Goal: Task Accomplishment & Management: Use online tool/utility

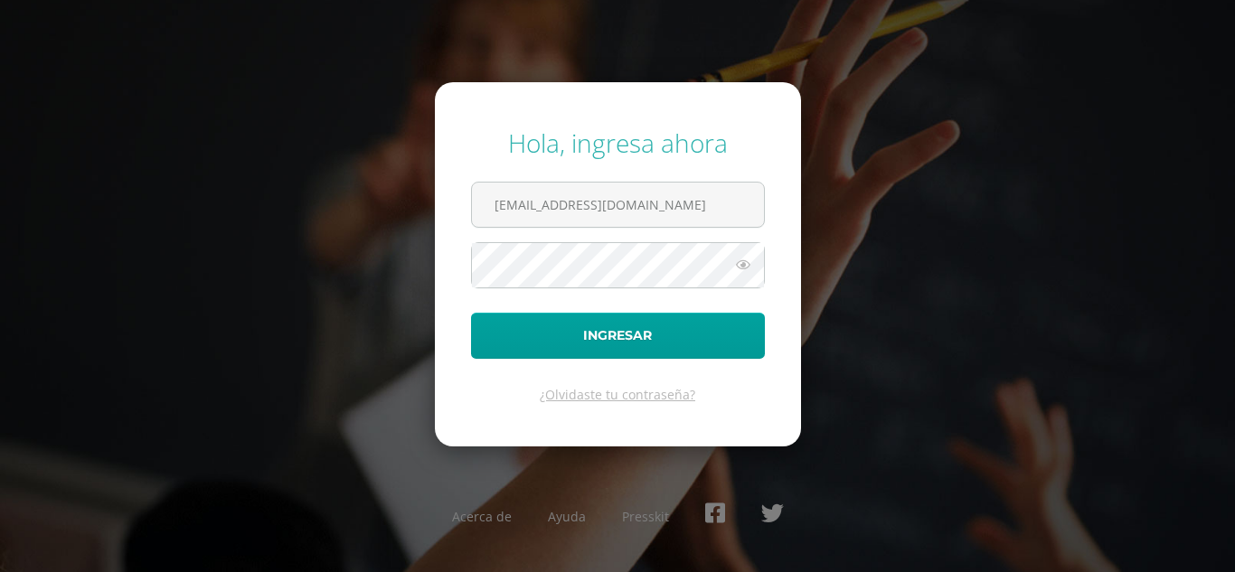
type input "[EMAIL_ADDRESS][DOMAIN_NAME]"
click at [471, 313] on button "Ingresar" at bounding box center [618, 336] width 294 height 46
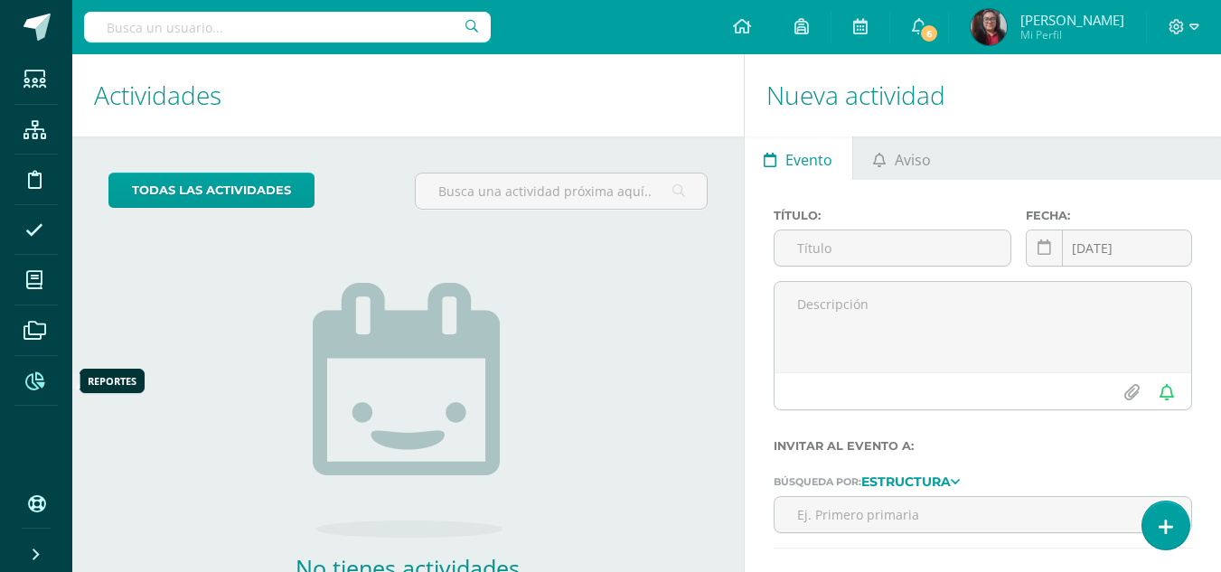
click at [35, 374] on icon at bounding box center [34, 381] width 19 height 18
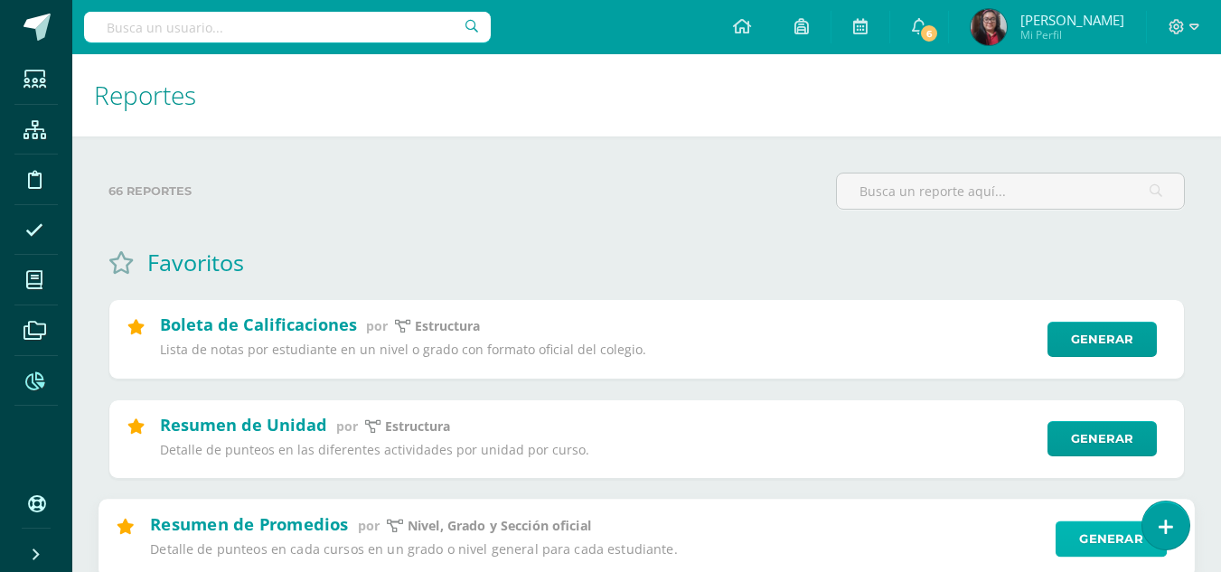
click at [1087, 537] on link "Generar" at bounding box center [1111, 539] width 111 height 36
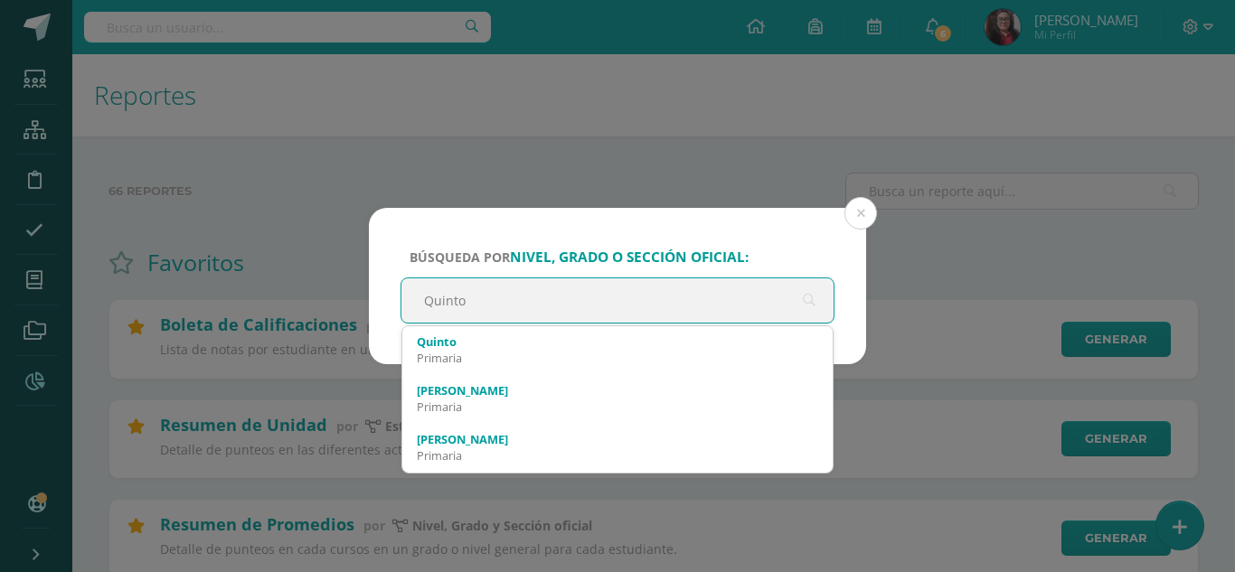
type input "Quinto"
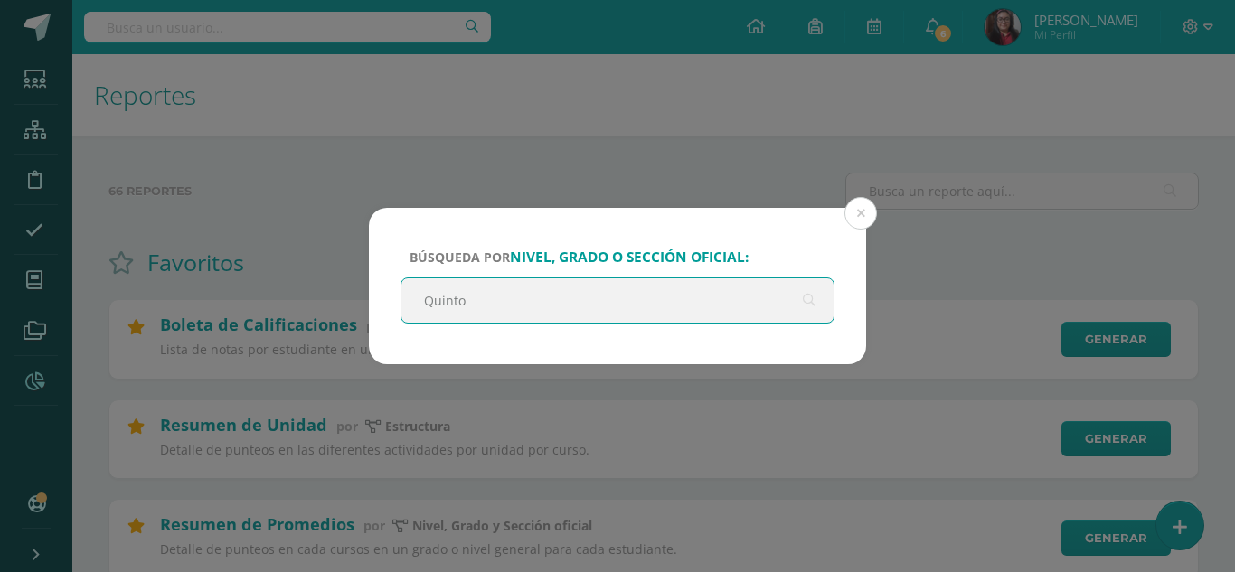
drag, startPoint x: 410, startPoint y: 300, endPoint x: 481, endPoint y: 304, distance: 70.6
click at [481, 304] on input "Quinto" at bounding box center [617, 300] width 432 height 44
paste input "Quinto"
type input "Quinto"
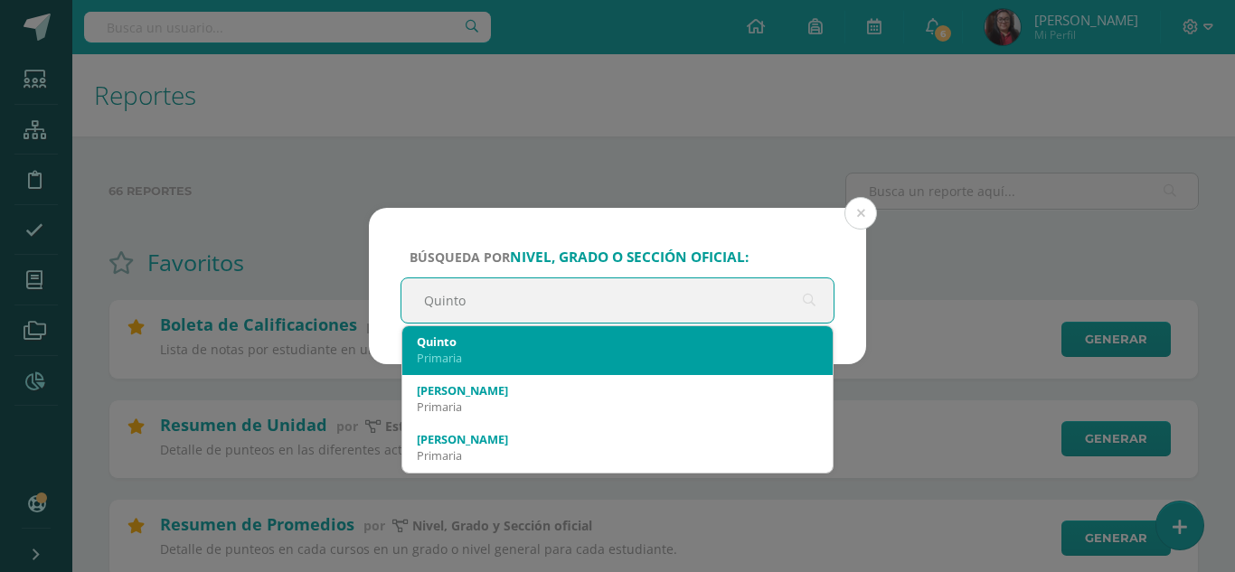
click at [447, 353] on div "Primaria" at bounding box center [617, 358] width 401 height 16
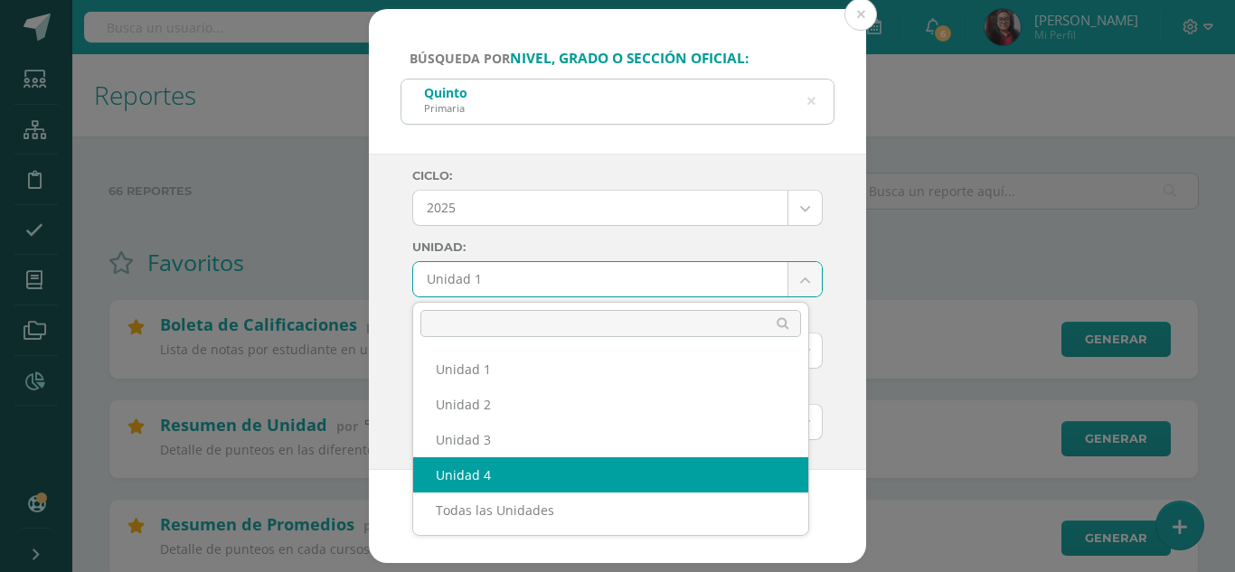
select select "Unidad 4"
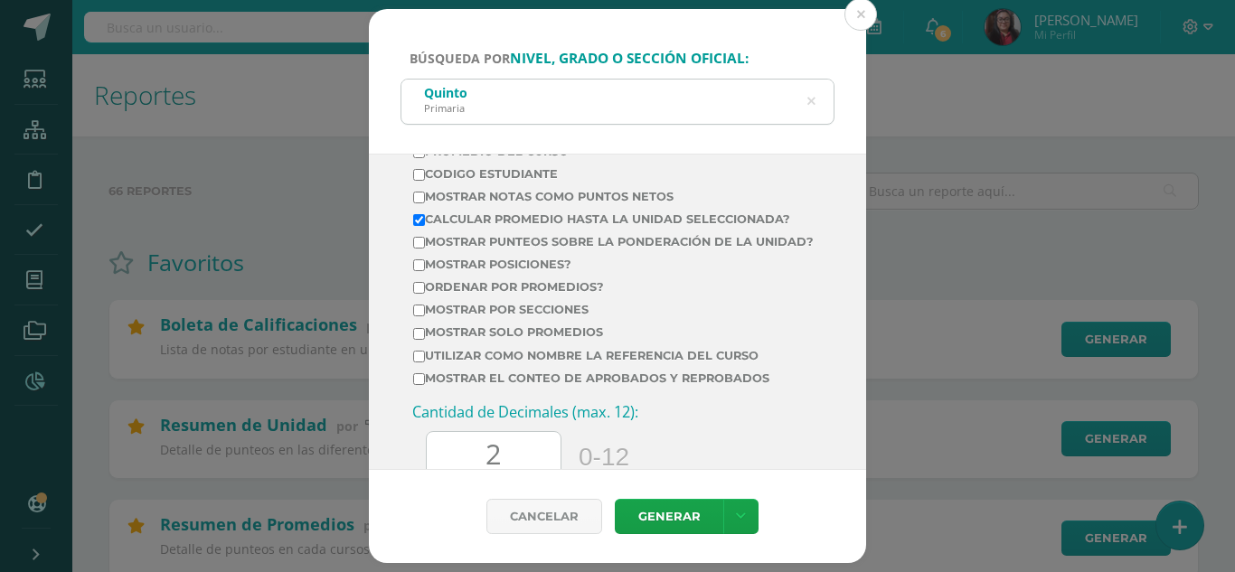
scroll to position [726, 0]
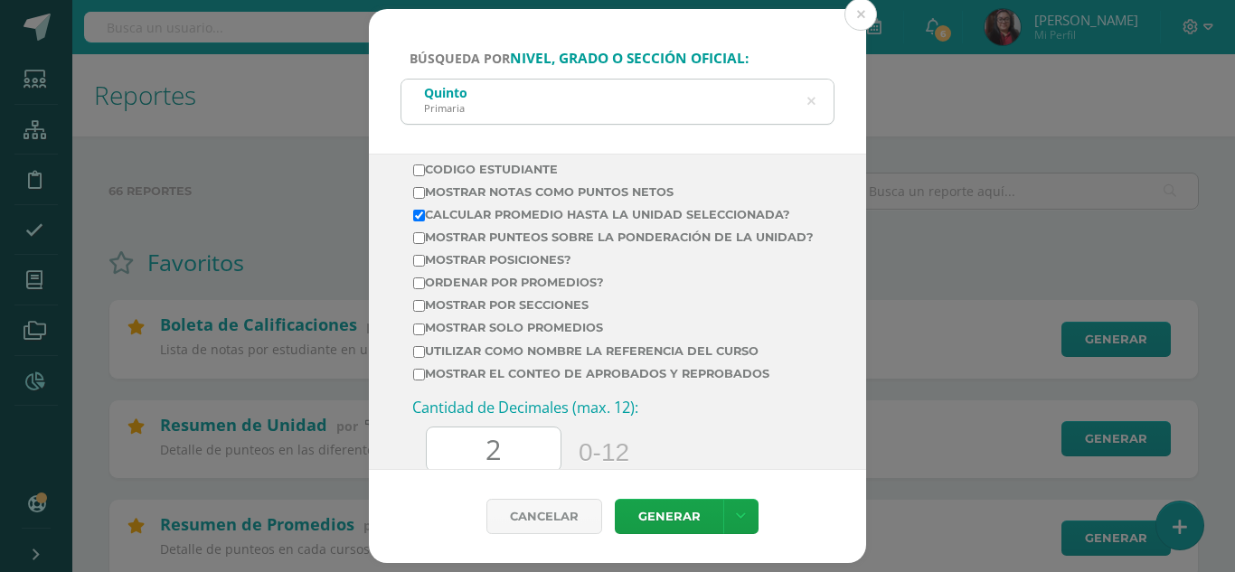
click at [419, 312] on input "Mostrar por secciones" at bounding box center [419, 306] width 12 height 12
checkbox input "true"
click at [670, 517] on link "Generar" at bounding box center [669, 516] width 108 height 35
click at [808, 101] on icon at bounding box center [811, 102] width 8 height 46
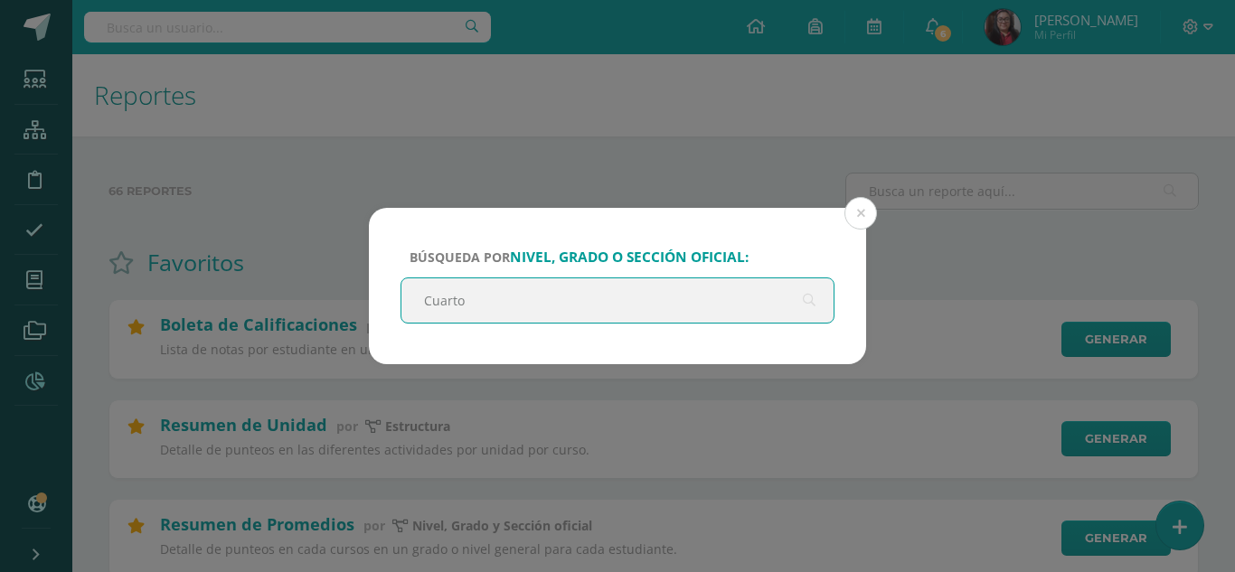
type input "Cuarto"
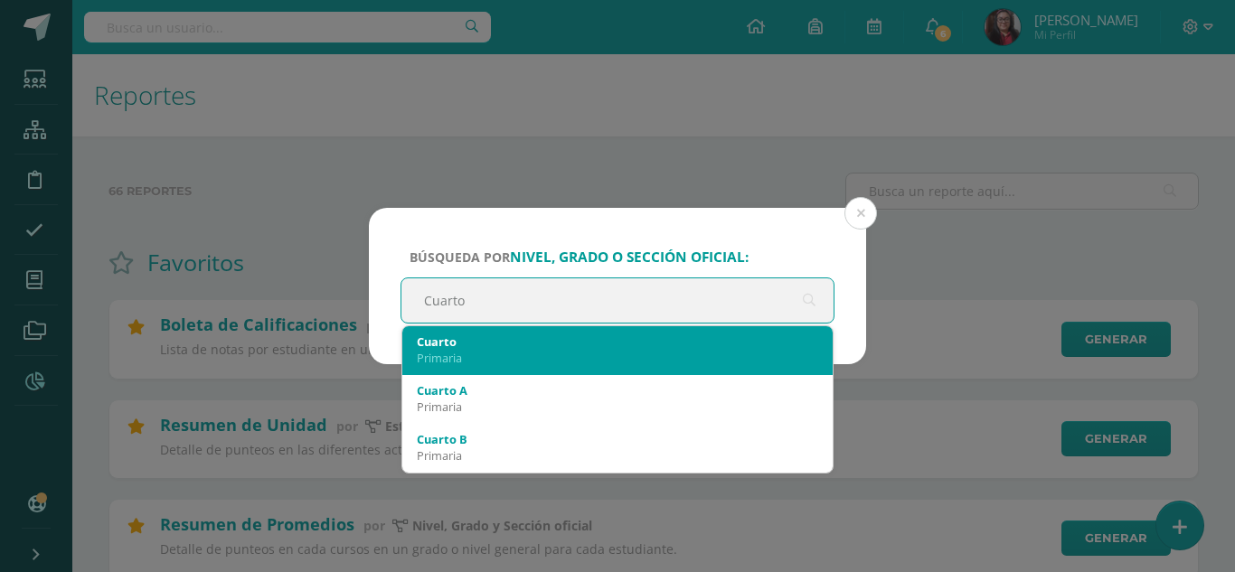
click at [452, 345] on div "Cuarto" at bounding box center [617, 342] width 401 height 16
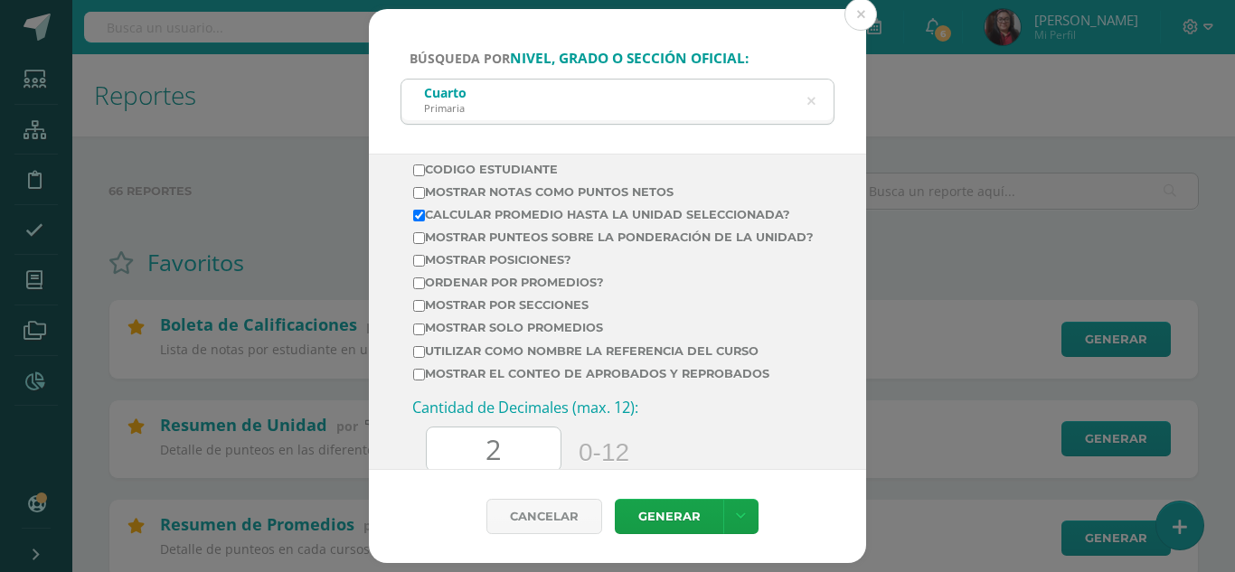
click at [420, 312] on input "Mostrar por secciones" at bounding box center [419, 306] width 12 height 12
checkbox input "true"
click at [658, 511] on link "Generar" at bounding box center [669, 516] width 108 height 35
click at [815, 100] on div "Cuarto Primaria" at bounding box center [617, 100] width 432 height 41
click at [814, 99] on icon at bounding box center [811, 102] width 8 height 46
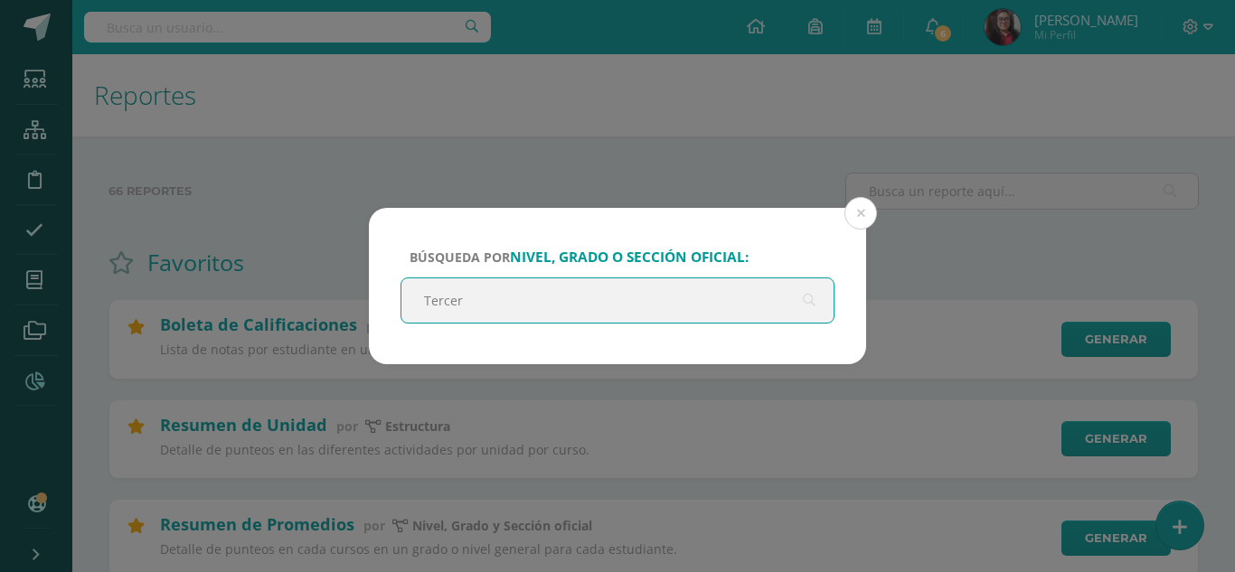
type input "Tercero"
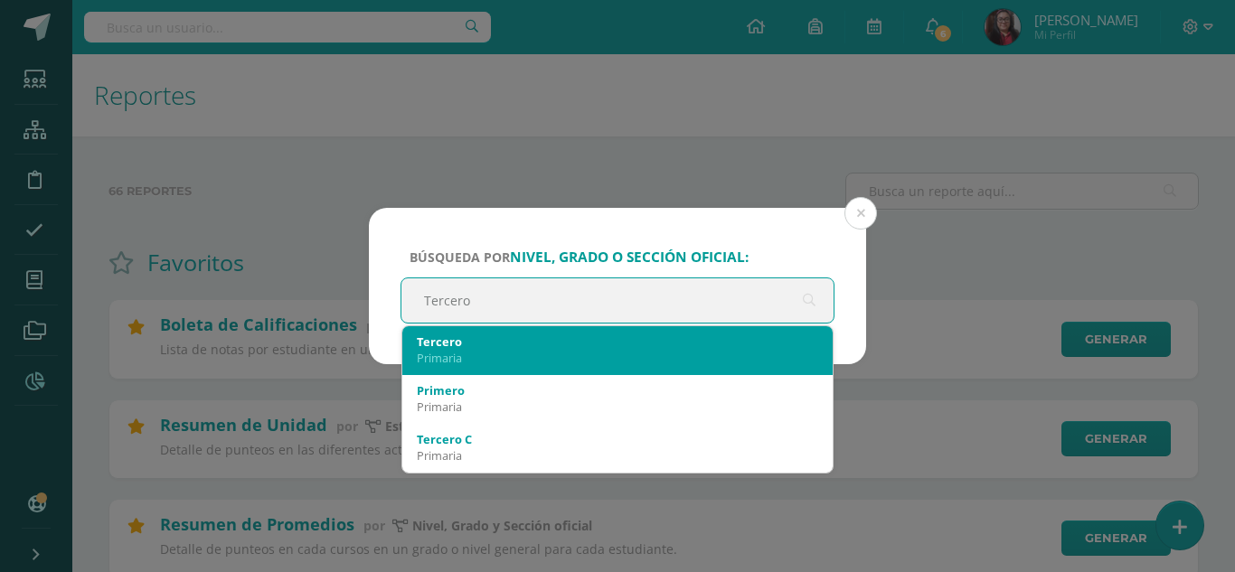
click at [656, 338] on div "Tercero" at bounding box center [617, 342] width 401 height 16
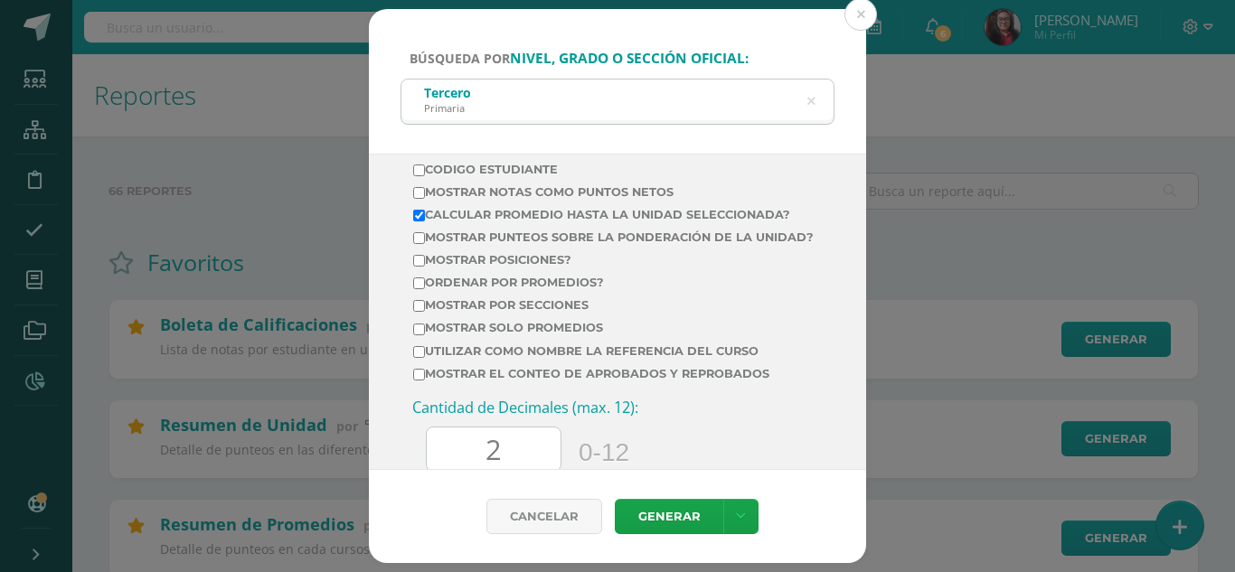
click at [422, 312] on input "Mostrar por secciones" at bounding box center [419, 306] width 12 height 12
checkbox input "true"
click at [660, 512] on link "Generar" at bounding box center [669, 516] width 108 height 35
click at [811, 103] on icon at bounding box center [811, 102] width 8 height 46
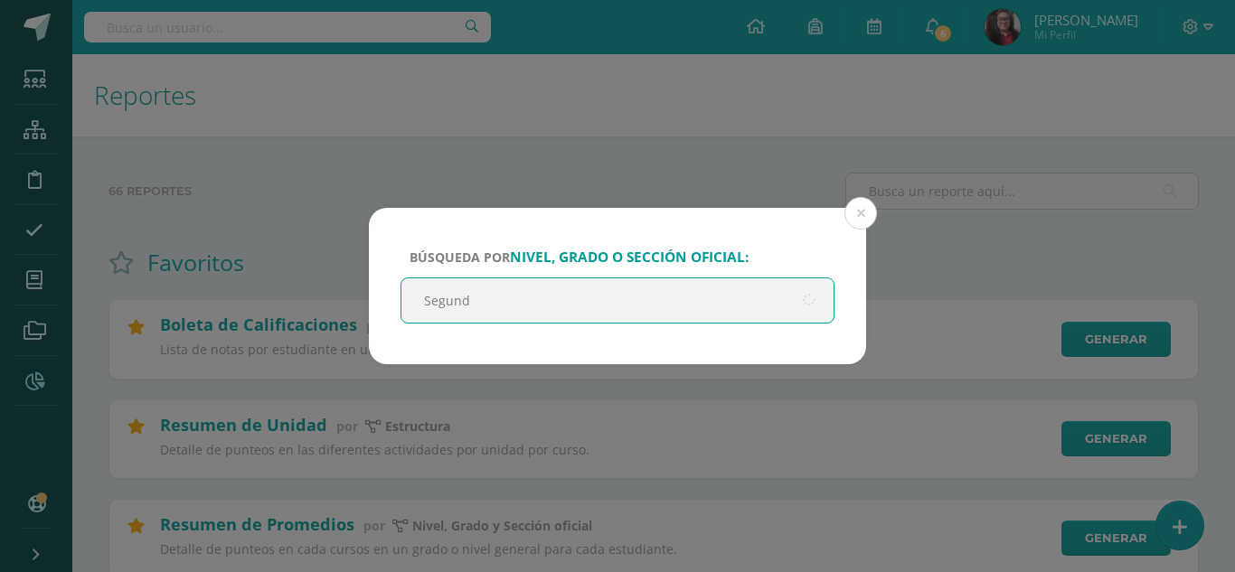
type input "Segundo"
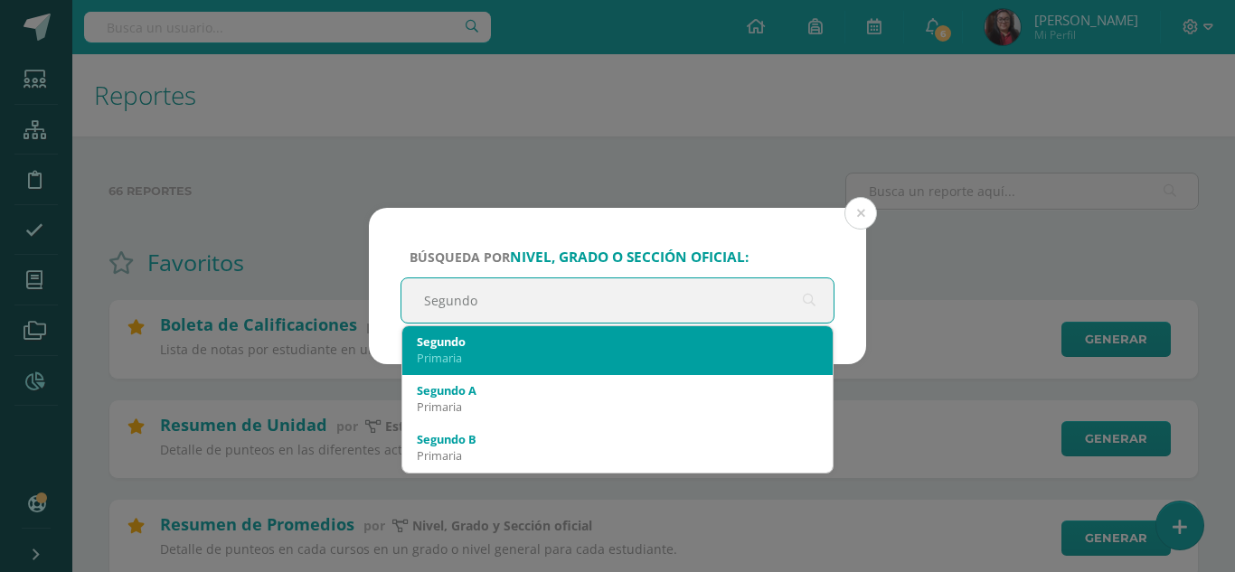
click at [655, 358] on div "Primaria" at bounding box center [617, 358] width 401 height 16
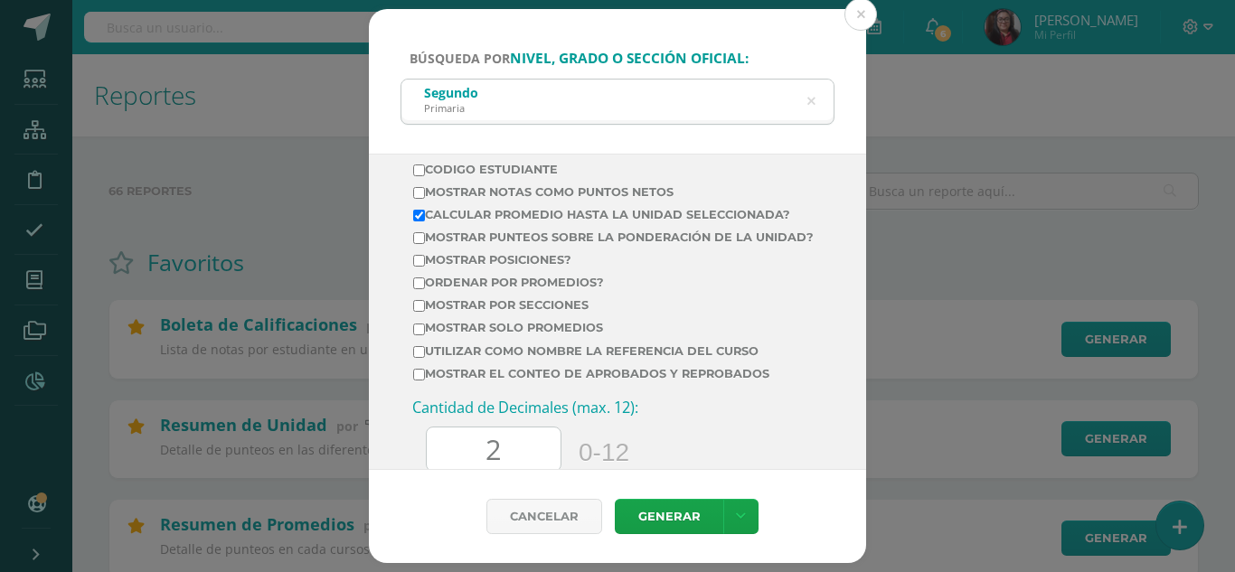
click at [416, 312] on input "Mostrar por secciones" at bounding box center [419, 306] width 12 height 12
checkbox input "true"
click at [650, 518] on link "Generar" at bounding box center [669, 516] width 108 height 35
click at [814, 103] on icon at bounding box center [811, 102] width 46 height 8
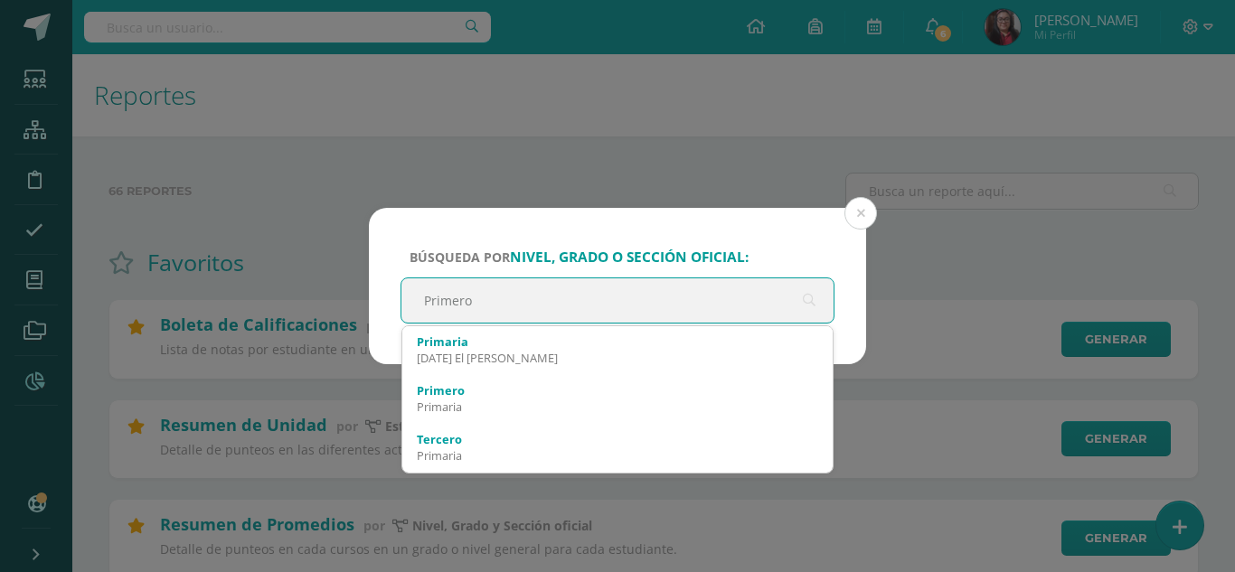
type input "Primero"
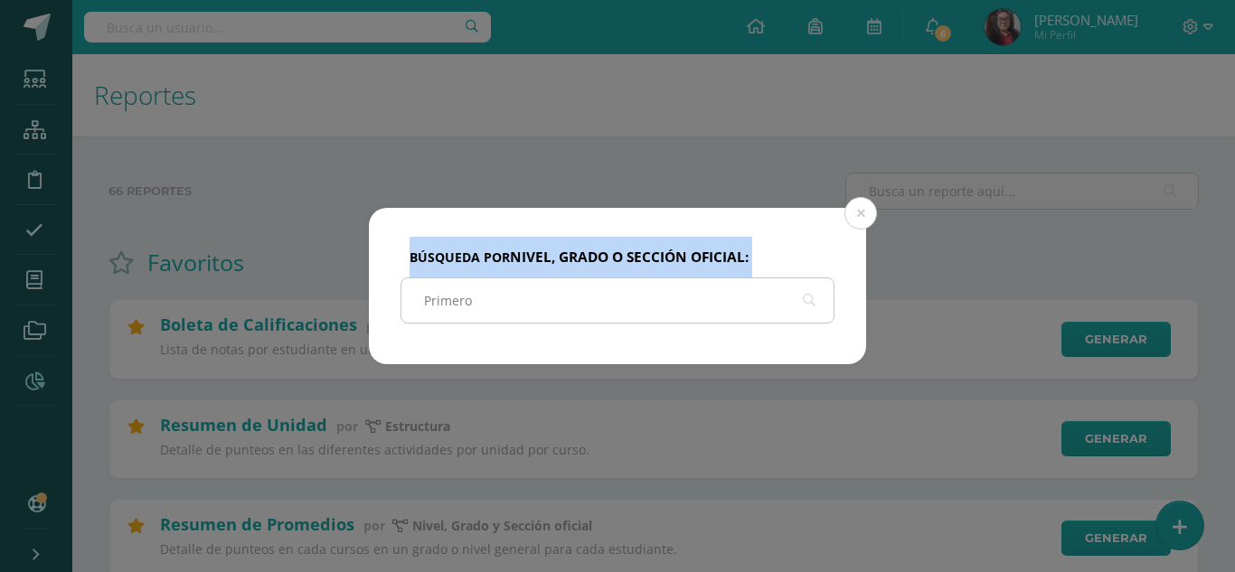
drag, startPoint x: 814, startPoint y: 103, endPoint x: 488, endPoint y: 299, distance: 380.7
click at [488, 299] on div "Búsqueda por nivel, grado o sección oficial: Primero Primero Cancelar Generar D…" at bounding box center [617, 286] width 1235 height 572
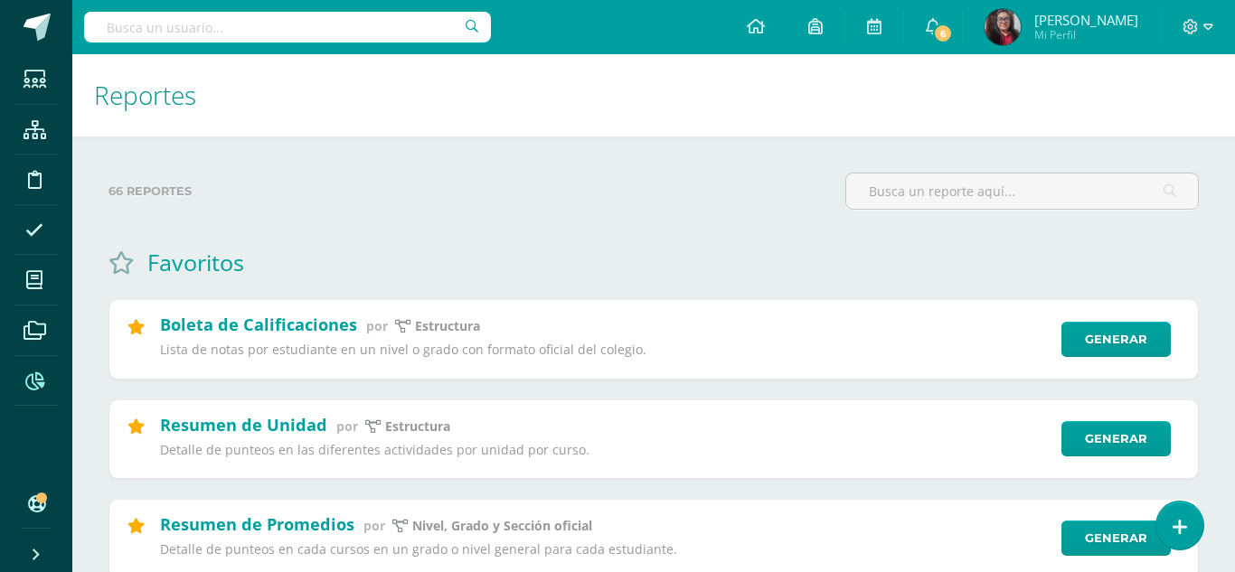
click at [488, 299] on input "Primero" at bounding box center [617, 299] width 389 height 40
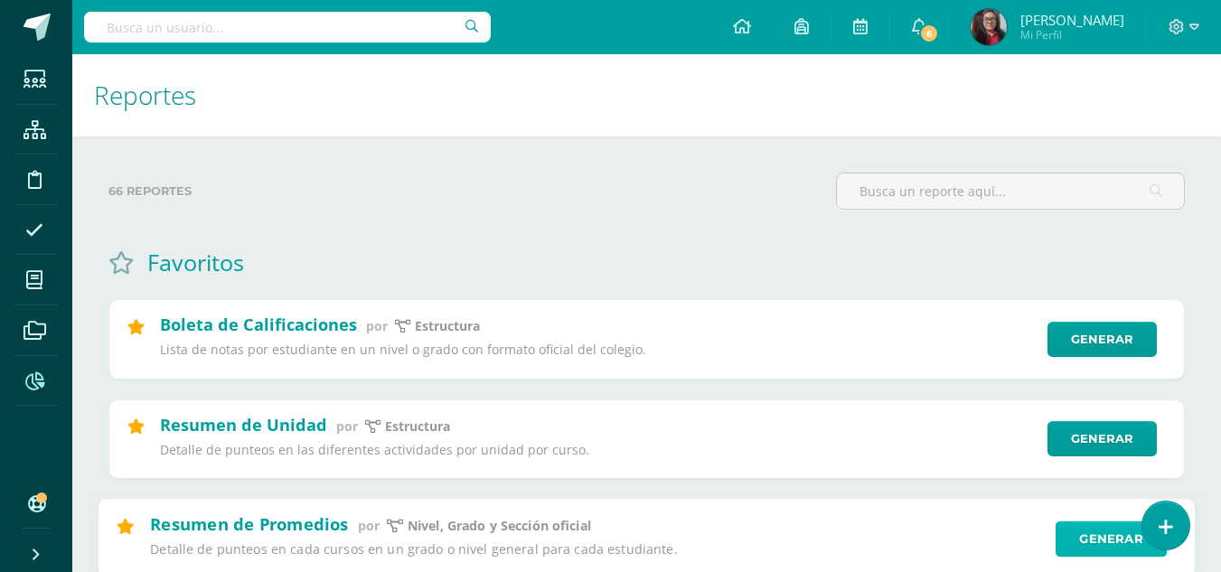
click at [1080, 546] on link "Generar" at bounding box center [1111, 539] width 111 height 36
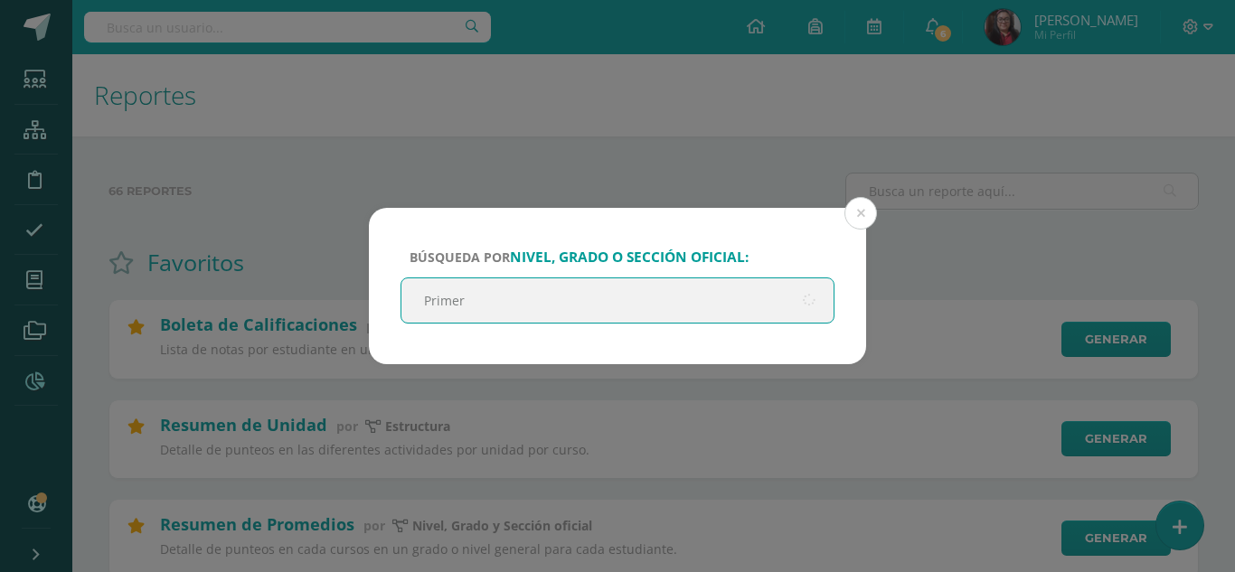
type input "Primero"
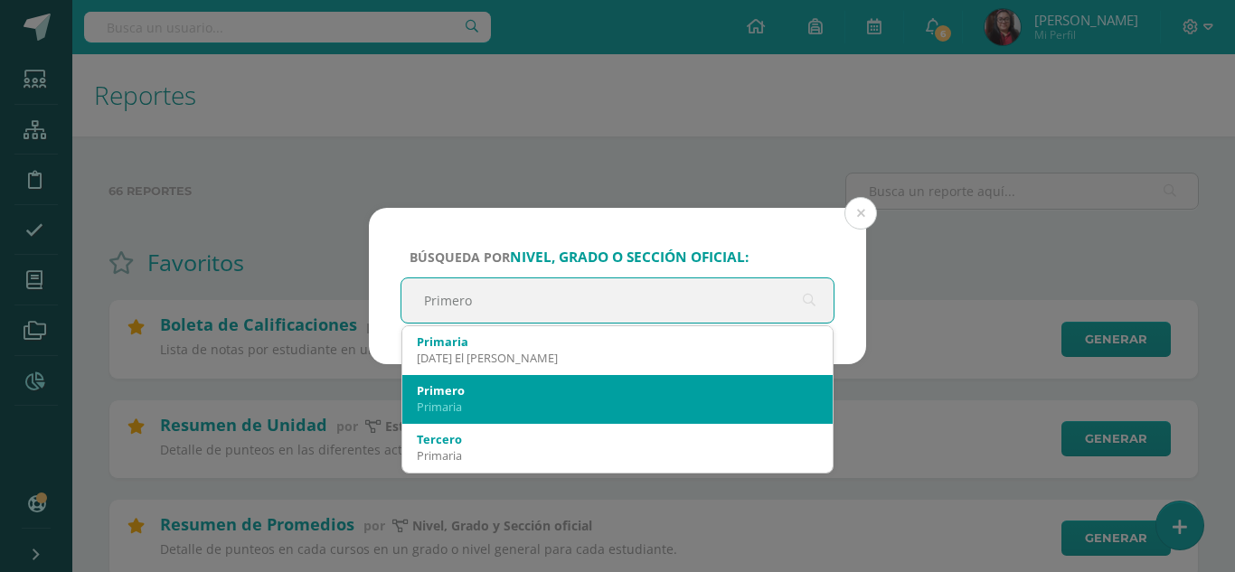
click at [456, 390] on div "Primero" at bounding box center [617, 390] width 401 height 16
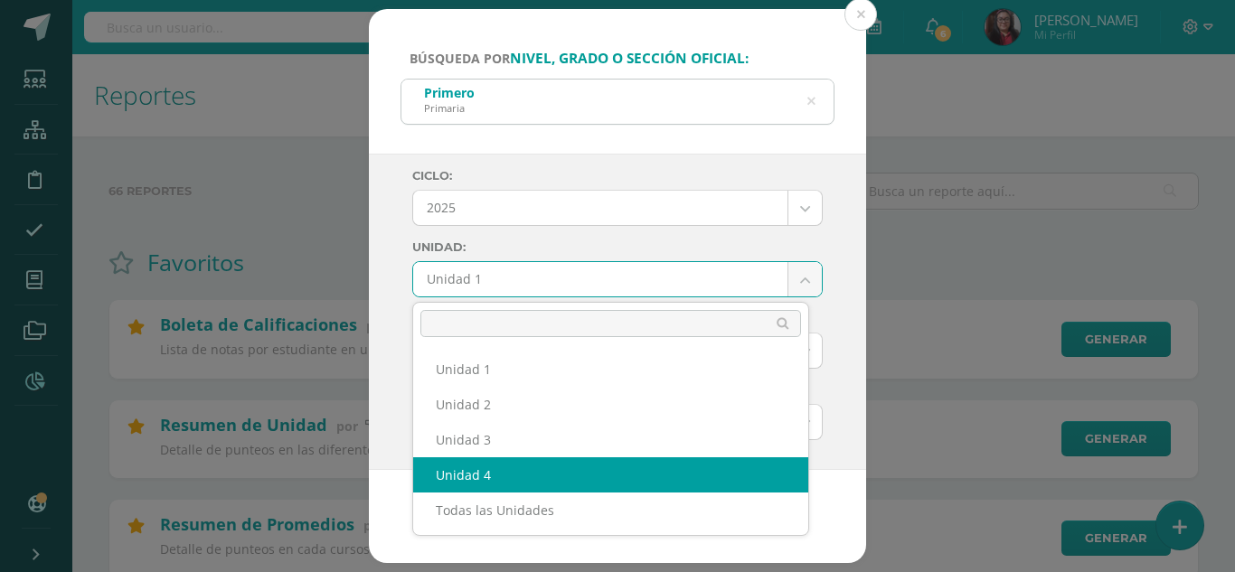
select select "Unidad 4"
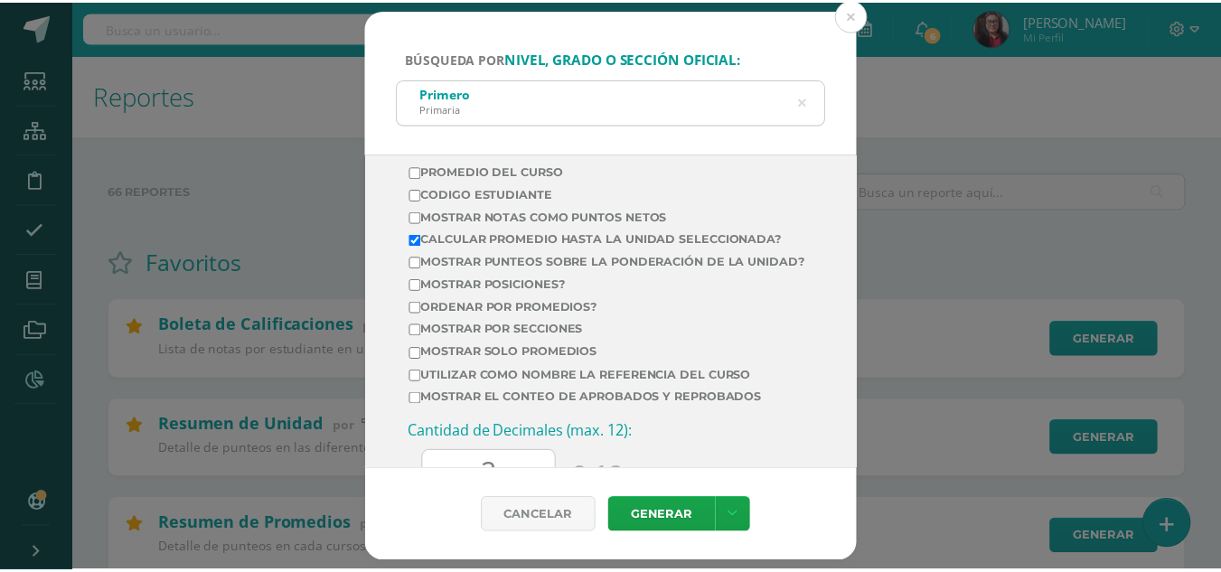
scroll to position [775, 0]
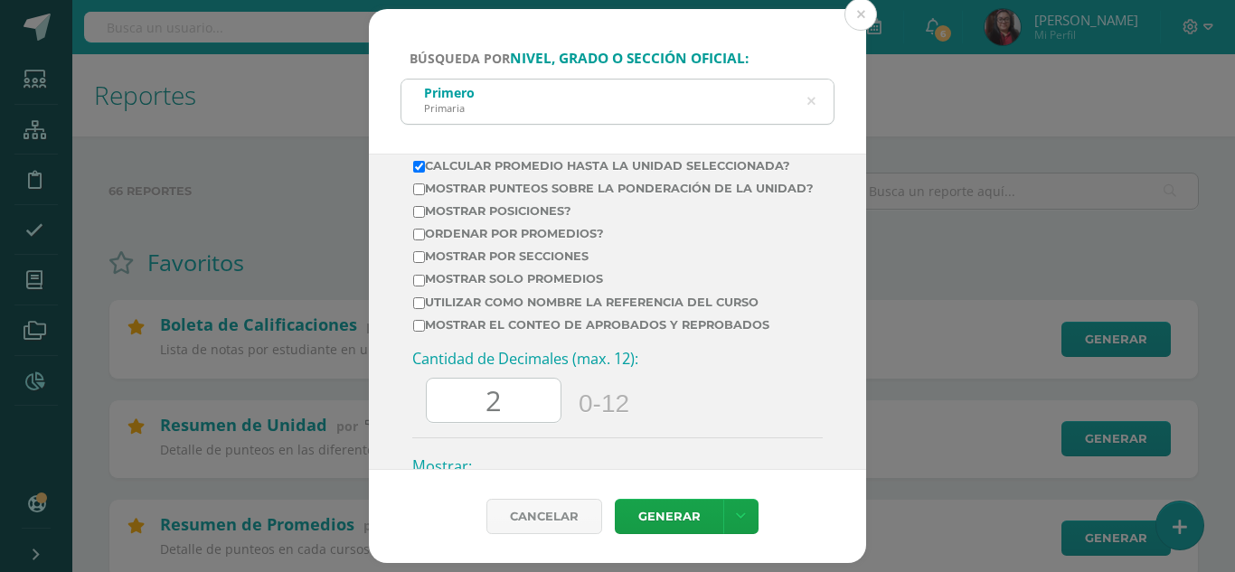
click at [420, 263] on input "Mostrar por secciones" at bounding box center [419, 257] width 12 height 12
checkbox input "true"
click at [648, 515] on link "Generar" at bounding box center [669, 516] width 108 height 35
click at [861, 13] on button at bounding box center [860, 14] width 33 height 33
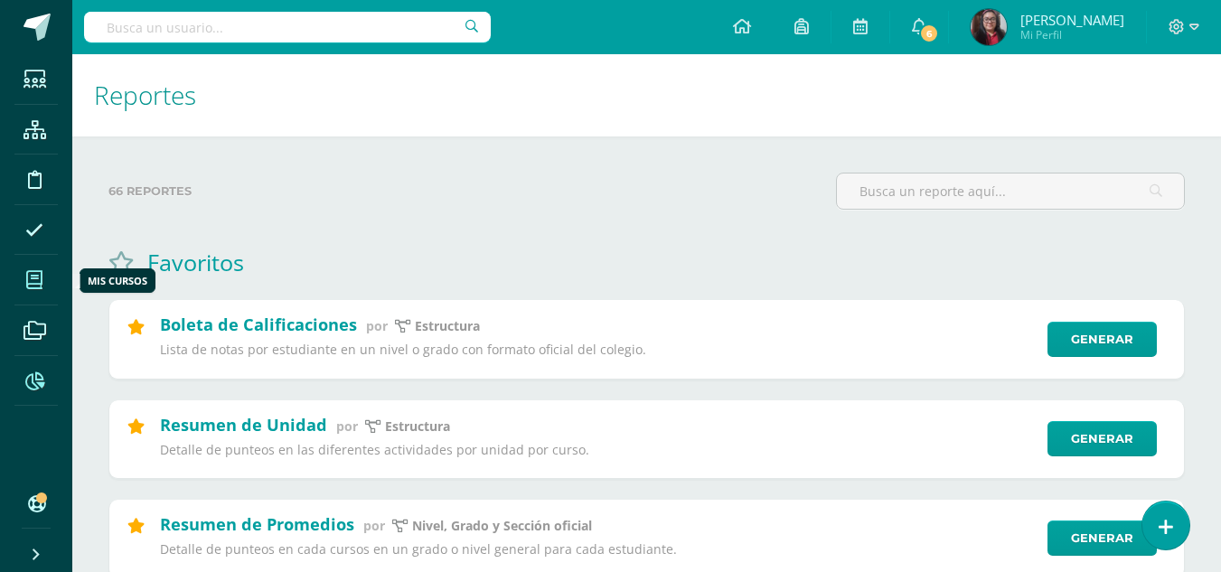
click at [43, 279] on span at bounding box center [34, 279] width 41 height 41
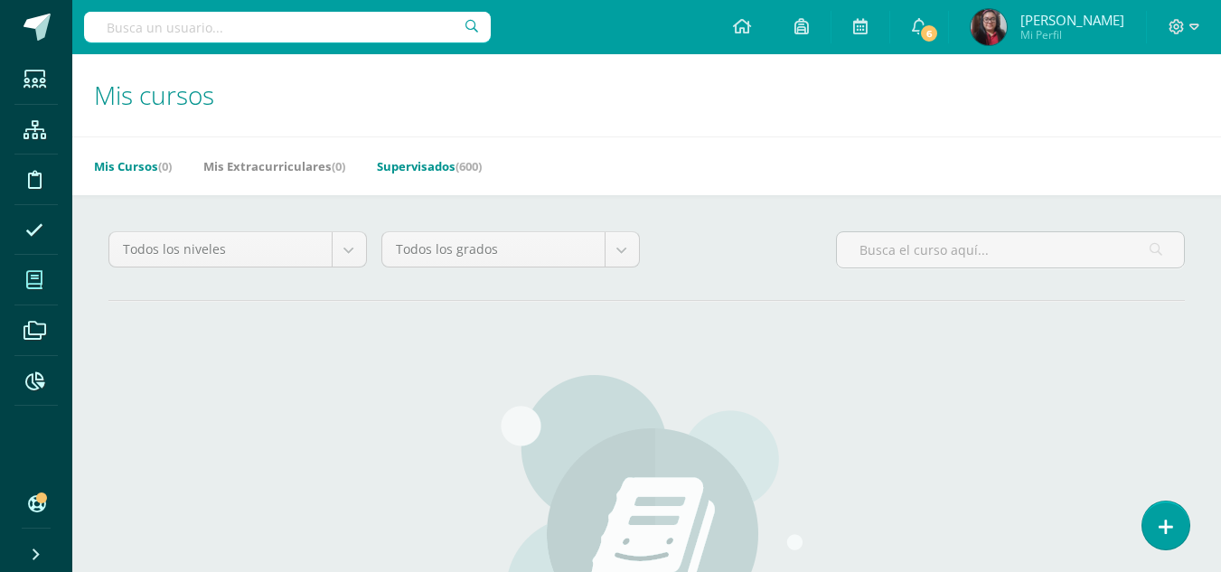
click at [442, 168] on link "Supervisados (600)" at bounding box center [429, 166] width 105 height 29
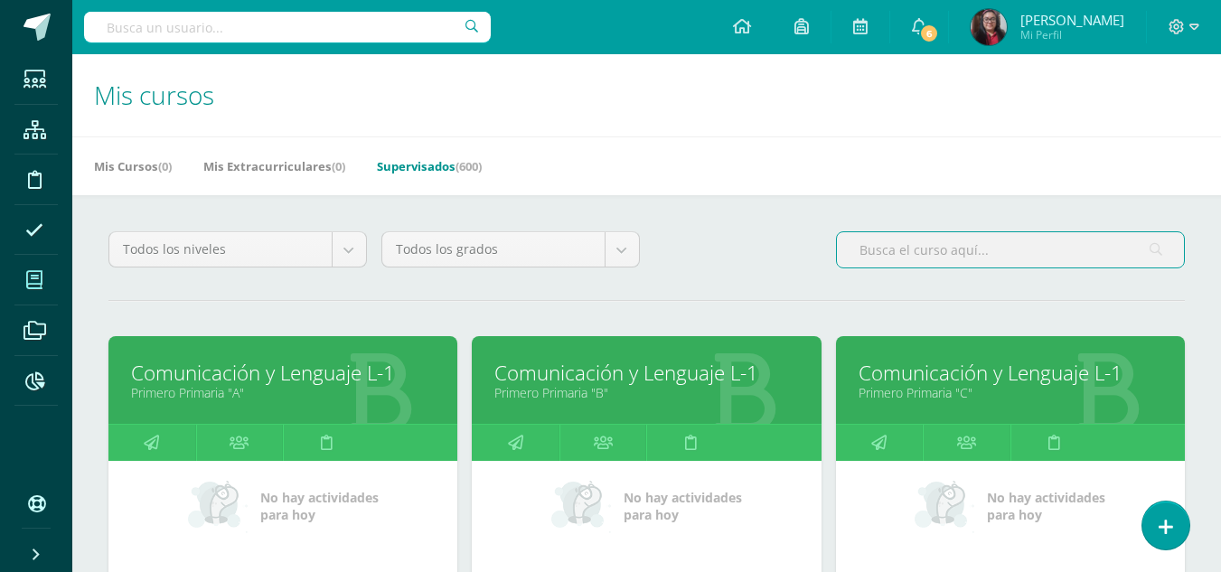
click at [880, 252] on input "text" at bounding box center [1010, 249] width 347 height 35
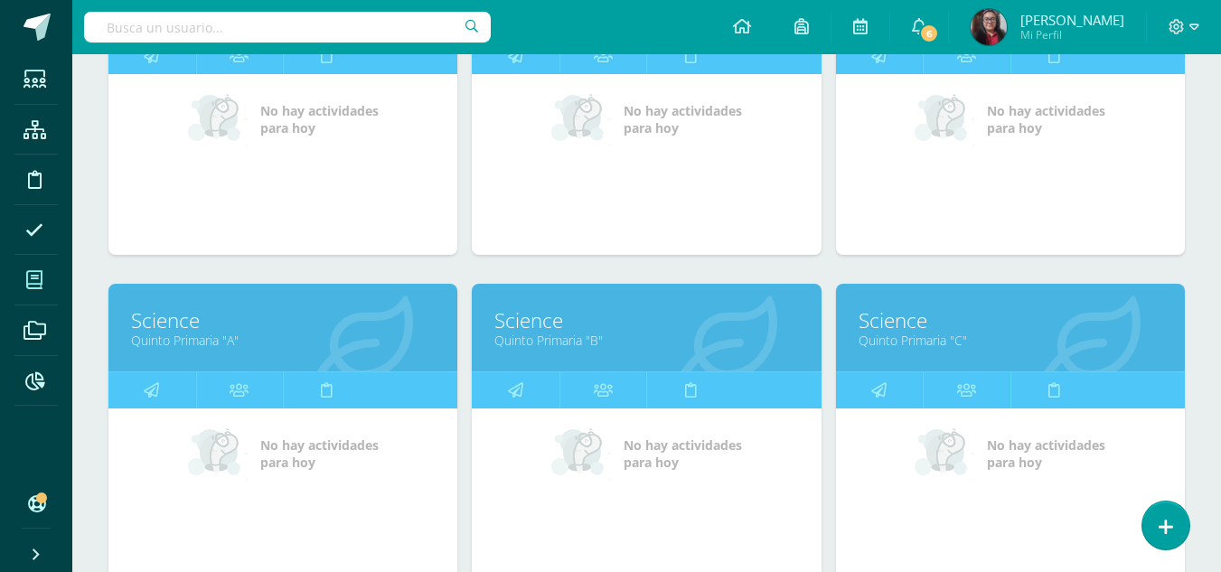
scroll to position [1448, 0]
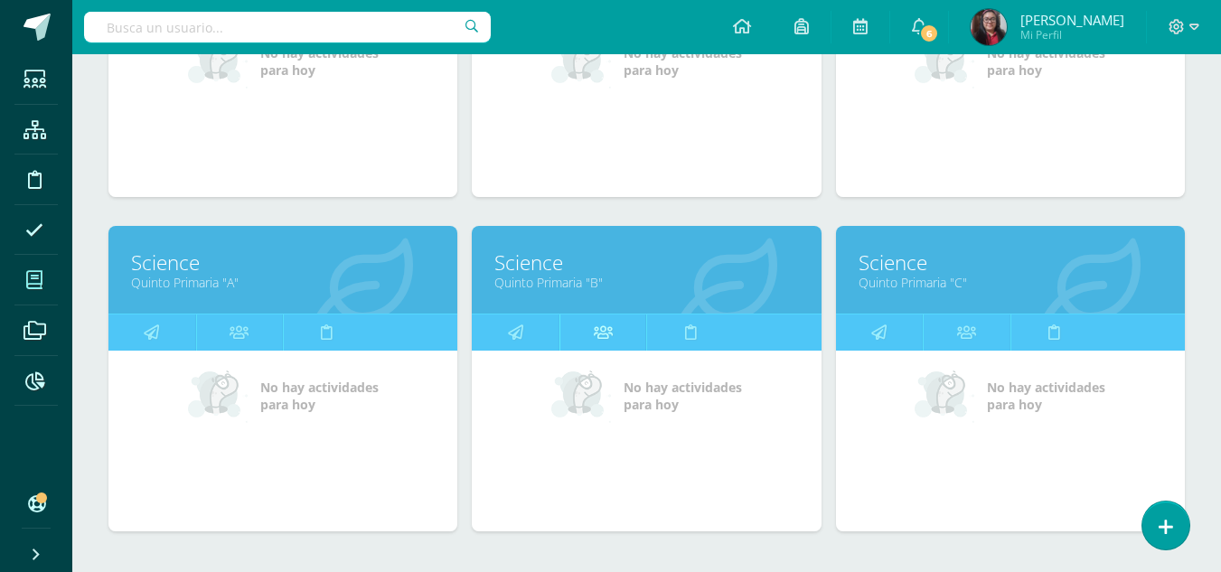
type input "Science"
click at [604, 329] on icon at bounding box center [603, 332] width 19 height 35
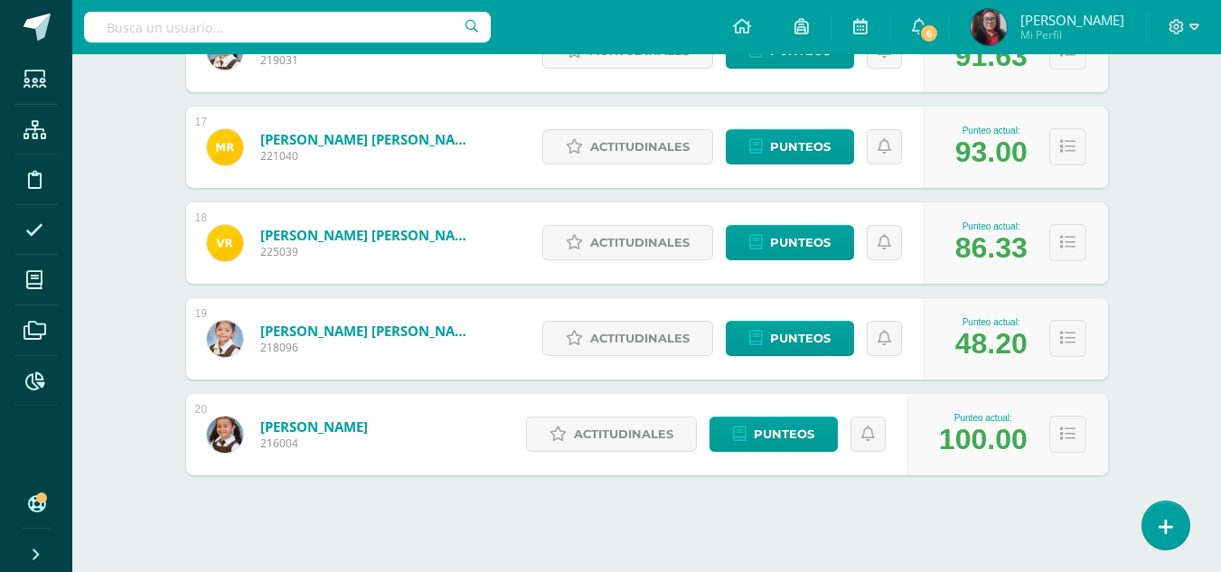
scroll to position [1837, 0]
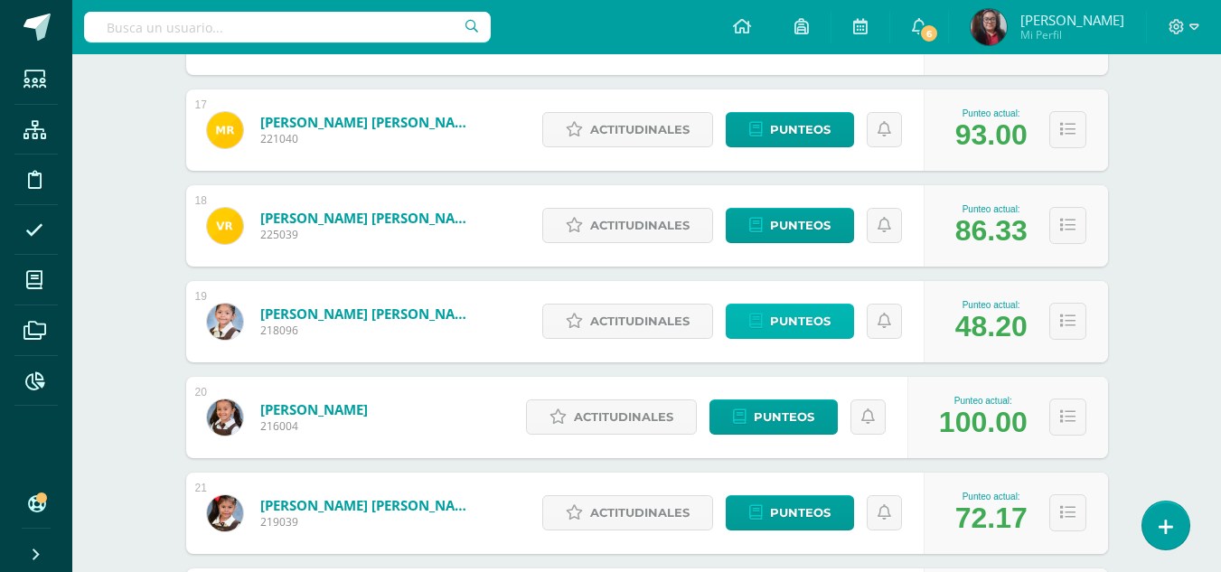
click at [816, 320] on span "Punteos" at bounding box center [800, 321] width 61 height 33
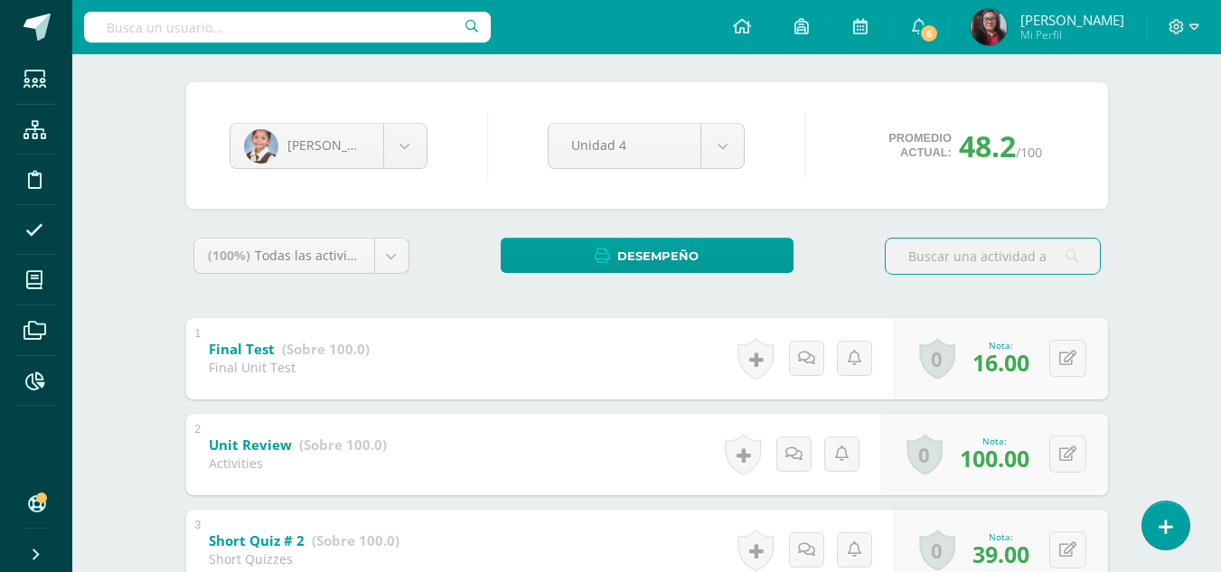
scroll to position [84, 0]
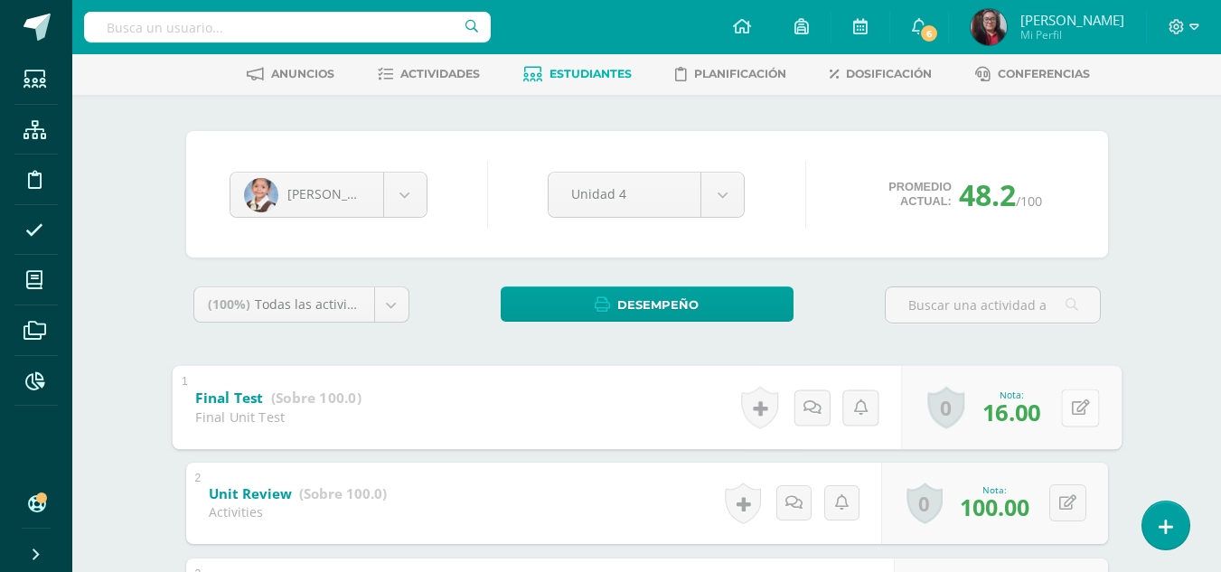
click at [1067, 408] on button at bounding box center [1080, 408] width 38 height 38
type input "24"
click at [1040, 405] on link at bounding box center [1032, 413] width 36 height 36
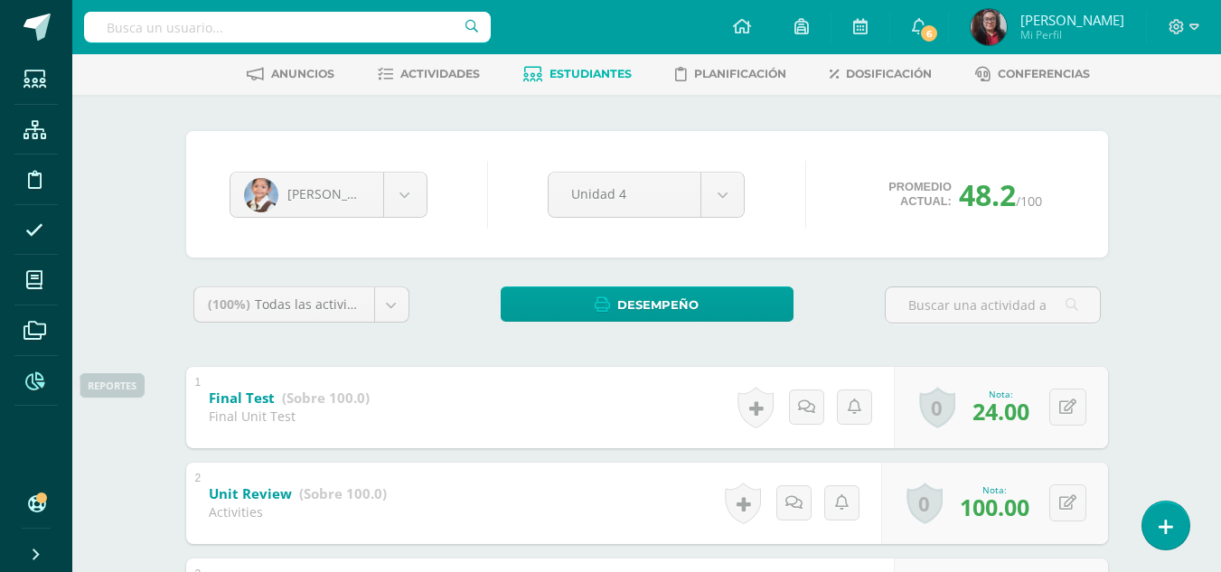
click at [39, 381] on icon at bounding box center [34, 381] width 19 height 18
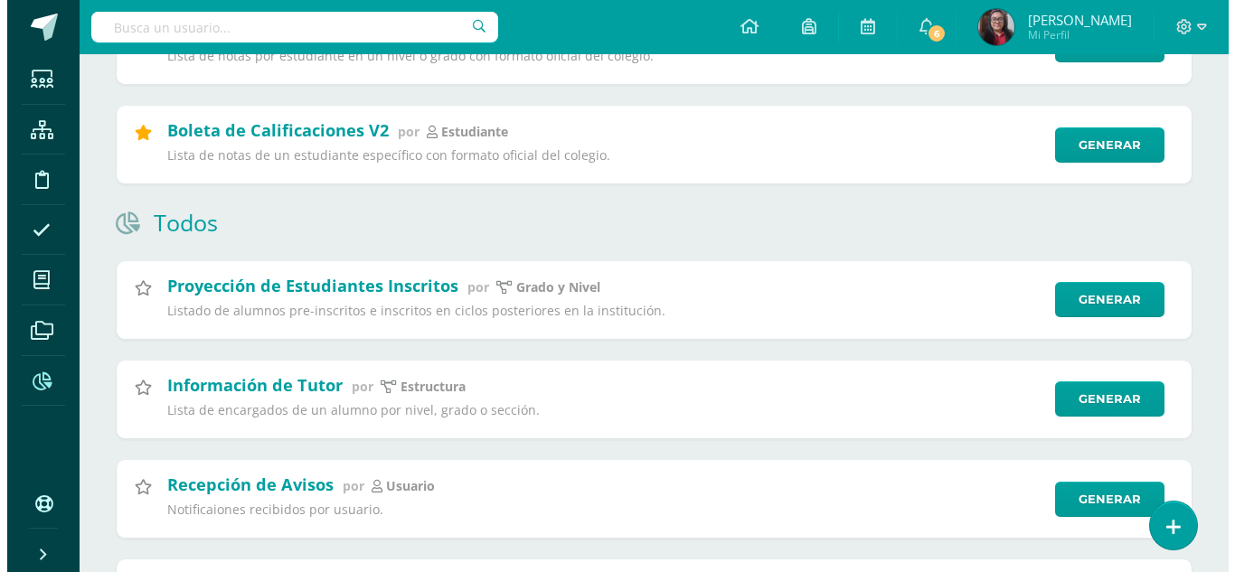
scroll to position [898, 0]
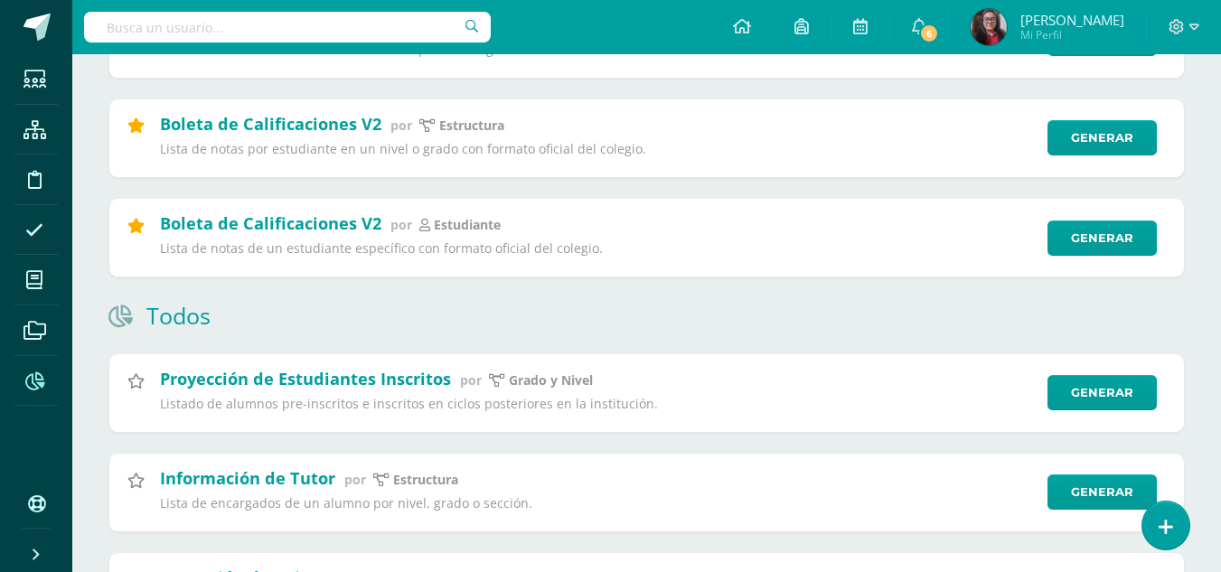
drag, startPoint x: 1228, startPoint y: 35, endPoint x: 1230, endPoint y: 105, distance: 69.7
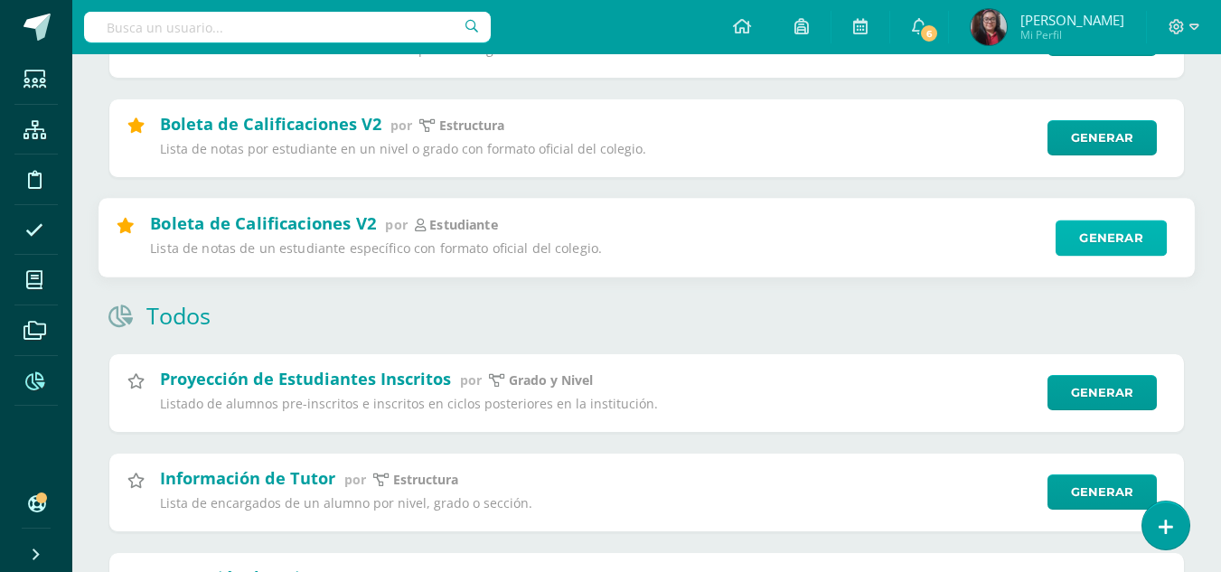
click at [1088, 236] on link "Generar" at bounding box center [1111, 238] width 111 height 36
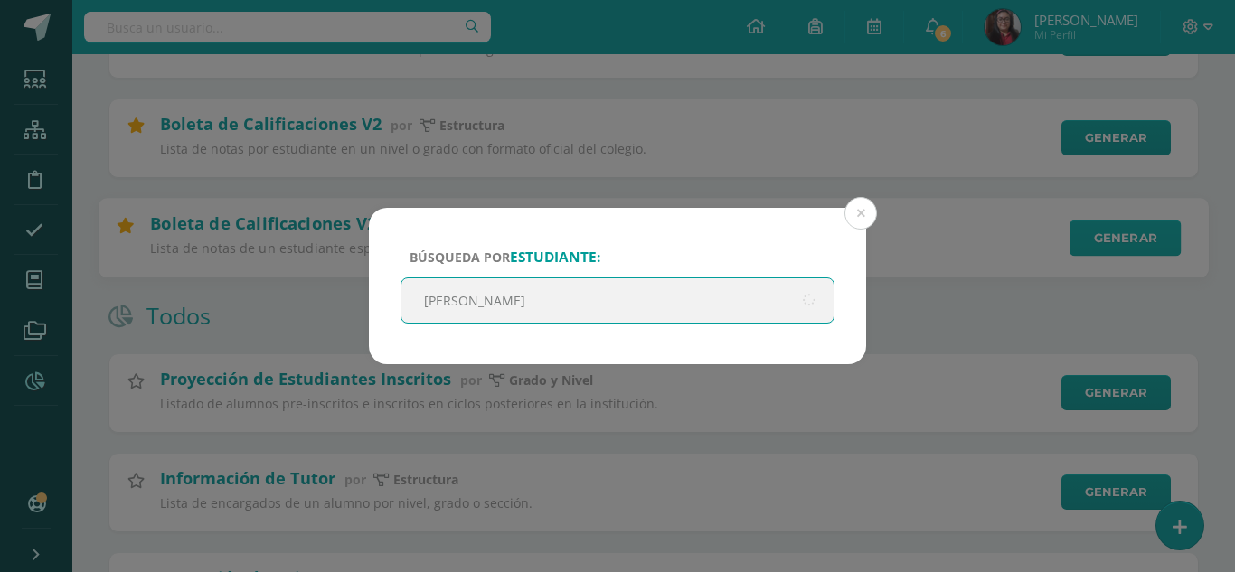
type input "Sofía Sierra"
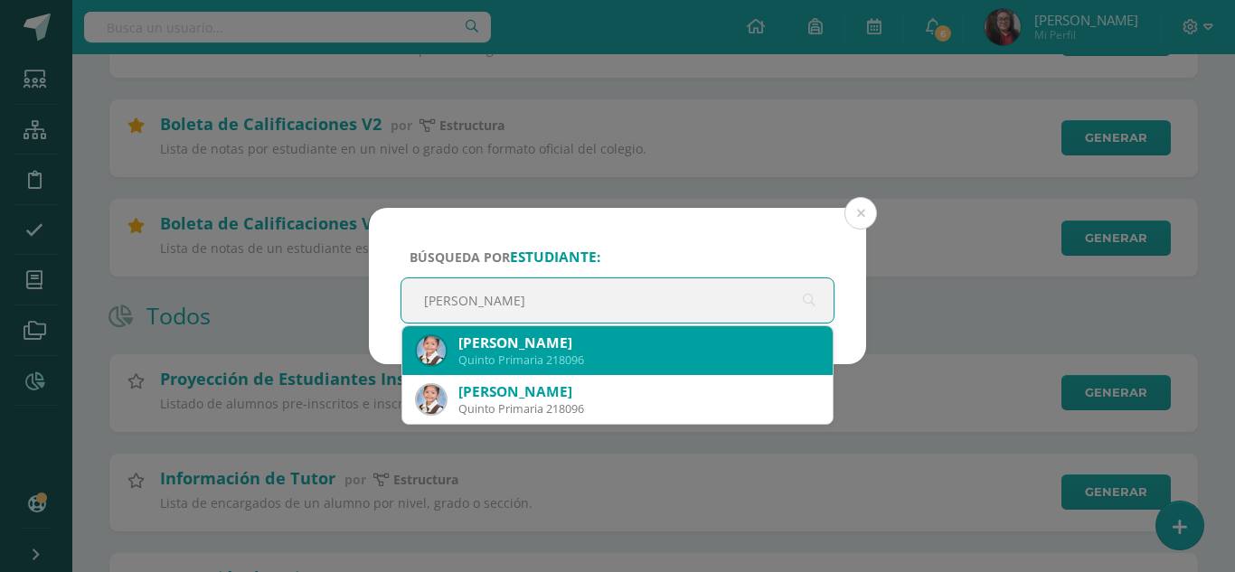
click at [685, 342] on div "María Sofía Sierra Cantoral" at bounding box center [638, 343] width 360 height 19
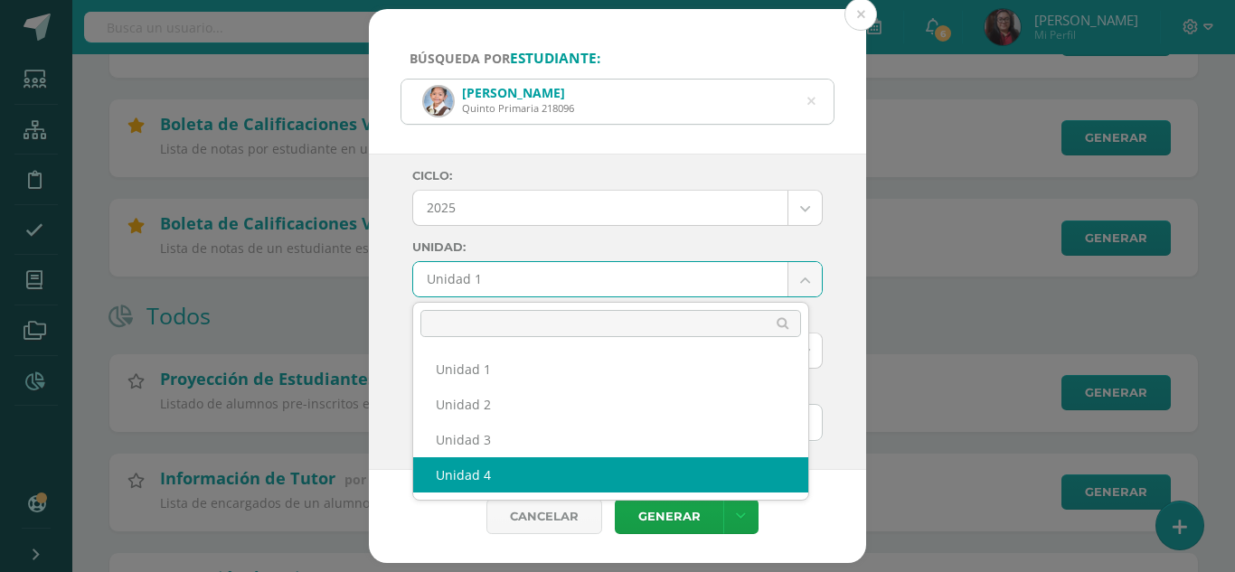
select select "Unidad 4"
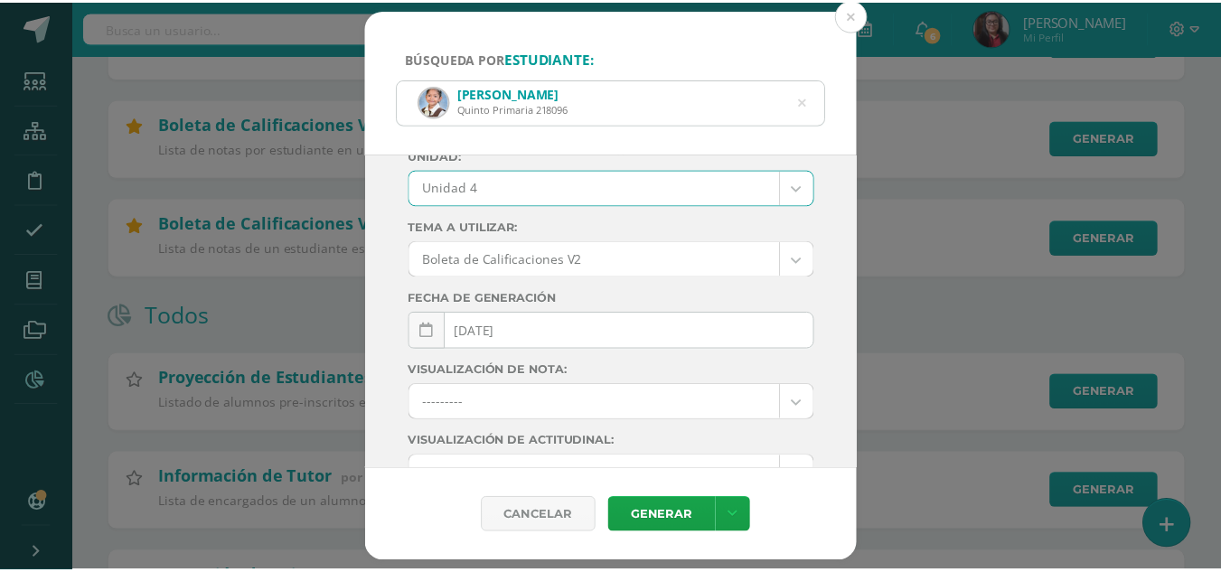
scroll to position [320, 0]
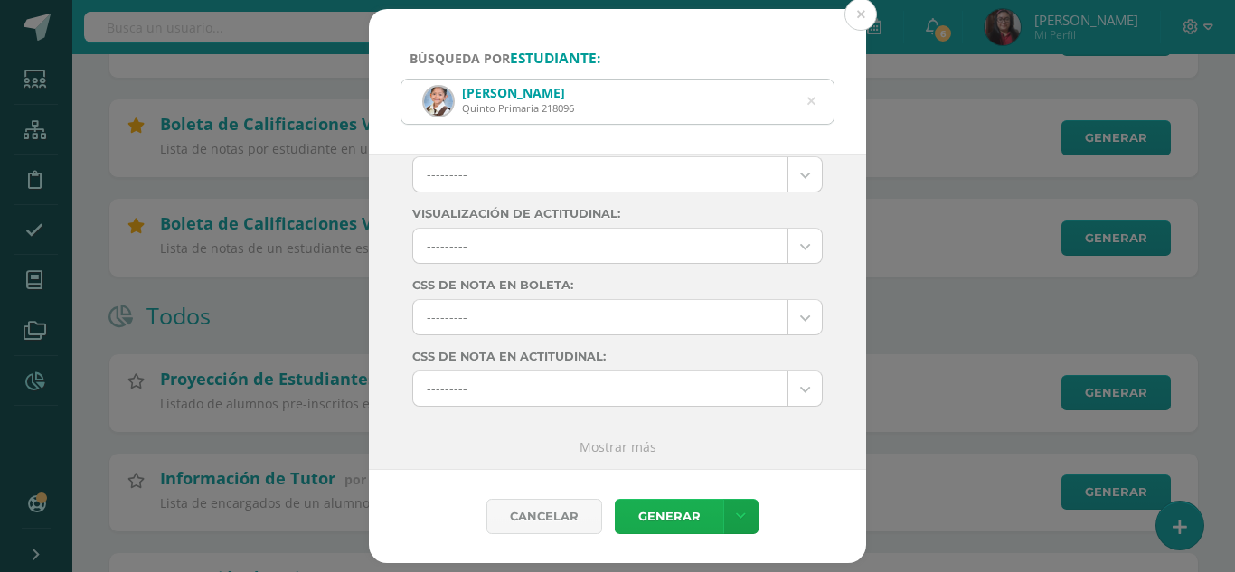
click at [677, 518] on link "Generar" at bounding box center [669, 516] width 108 height 35
click at [95, 183] on div "Búsqueda por estudiante: María Sofía Sierra Cantoral Quinto Primaria 218096 Sof…" at bounding box center [617, 286] width 1220 height 555
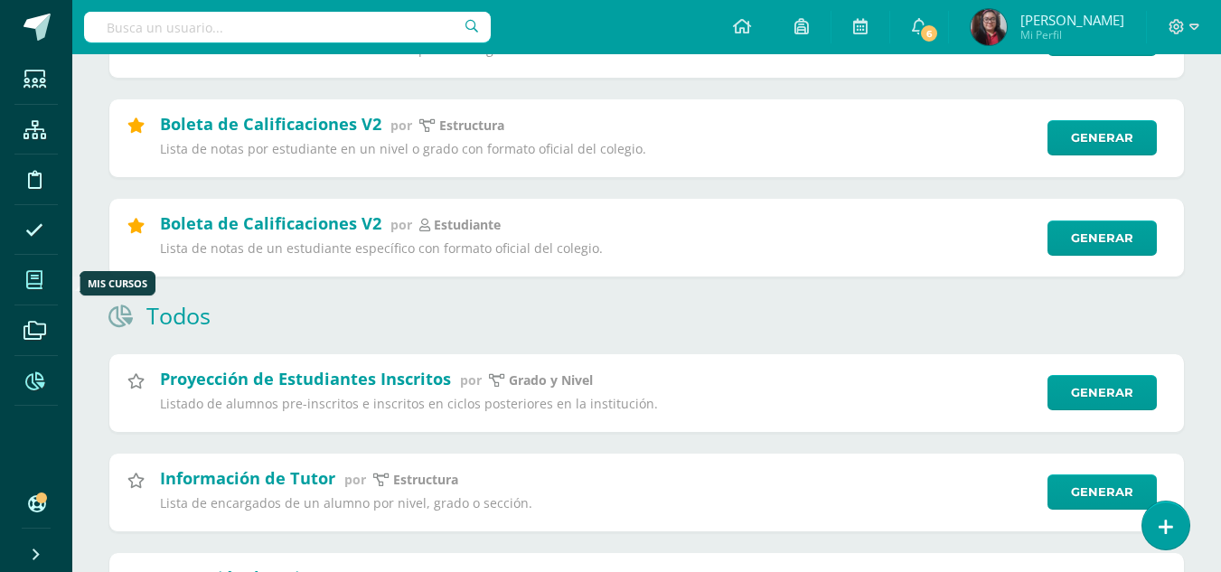
click at [42, 279] on icon at bounding box center [34, 280] width 16 height 18
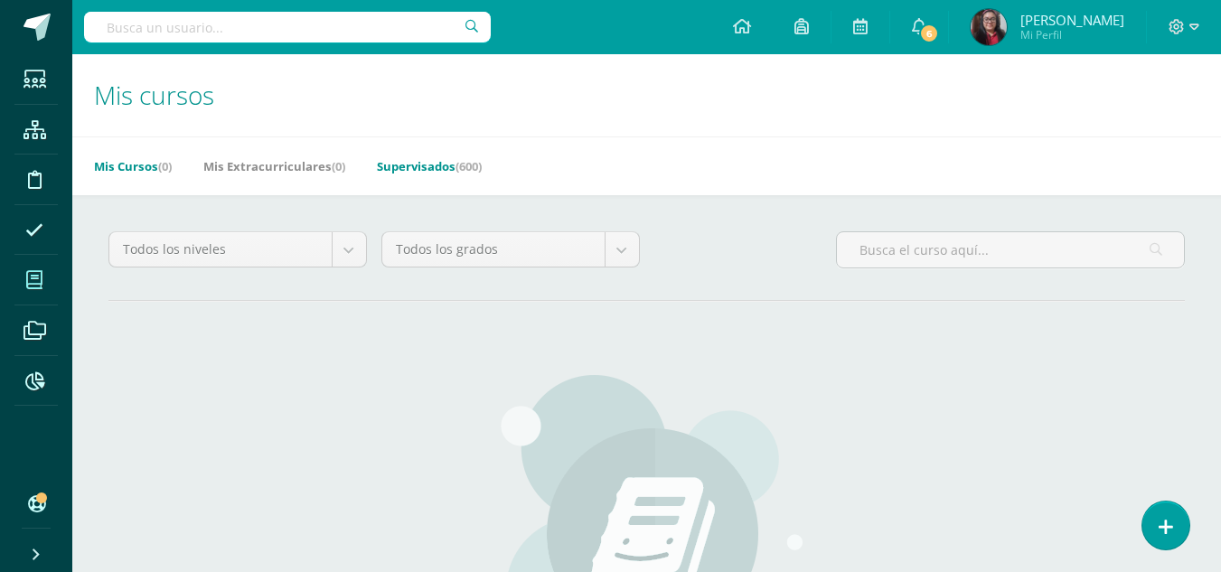
click at [419, 166] on link "Supervisados (600)" at bounding box center [429, 166] width 105 height 29
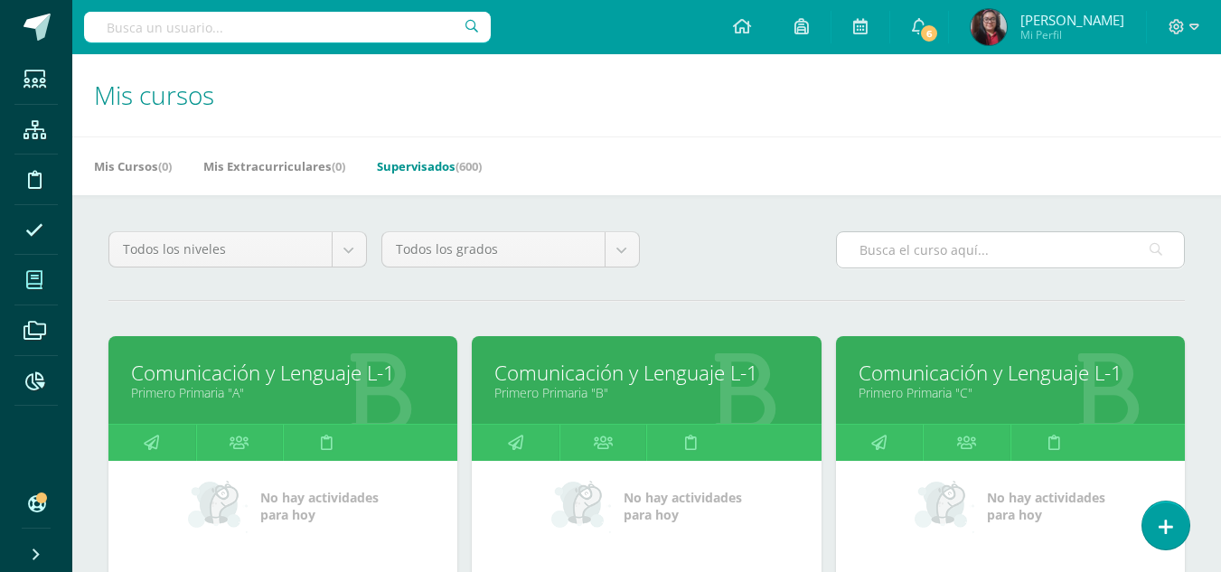
click at [969, 252] on input "text" at bounding box center [1010, 249] width 347 height 35
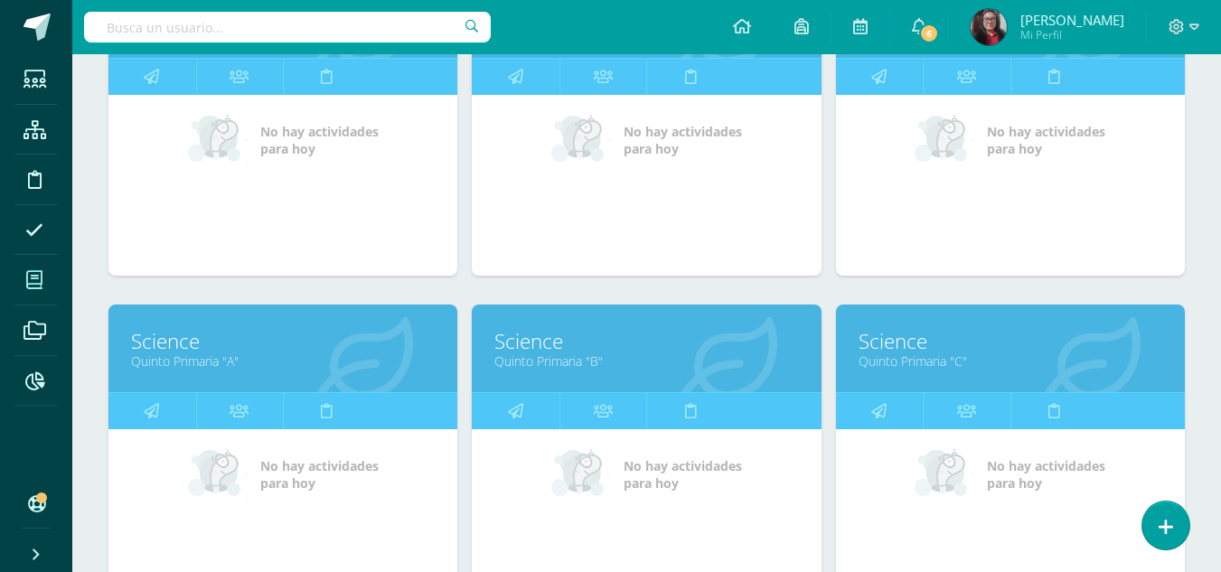
scroll to position [1377, 0]
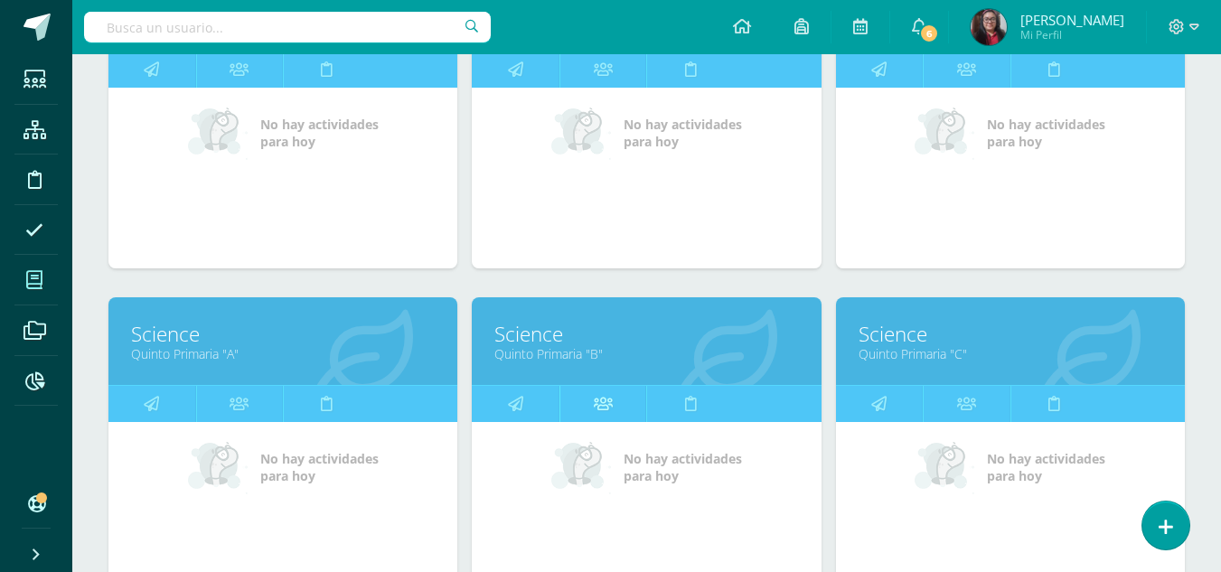
type input "Science"
click at [595, 393] on icon at bounding box center [603, 403] width 19 height 35
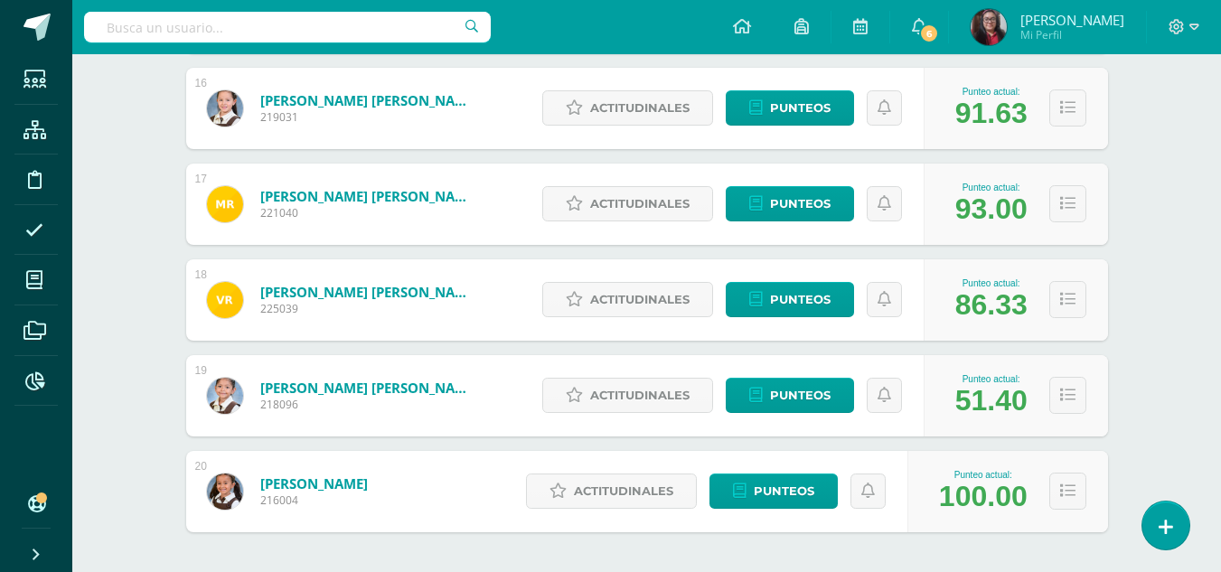
scroll to position [1791, 0]
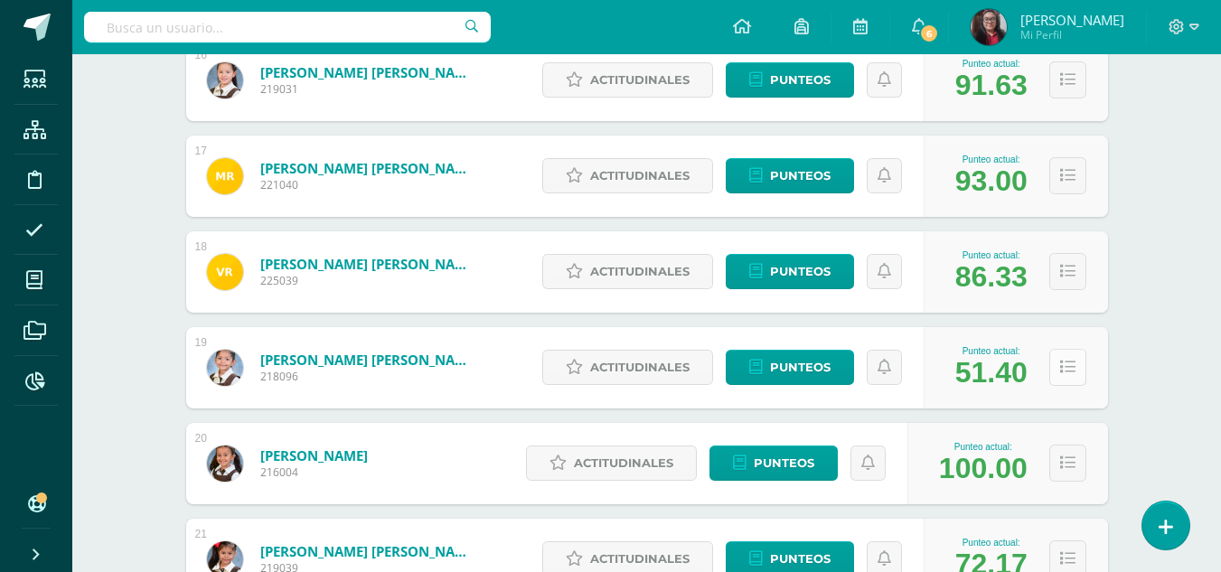
click at [1065, 372] on icon at bounding box center [1067, 367] width 15 height 15
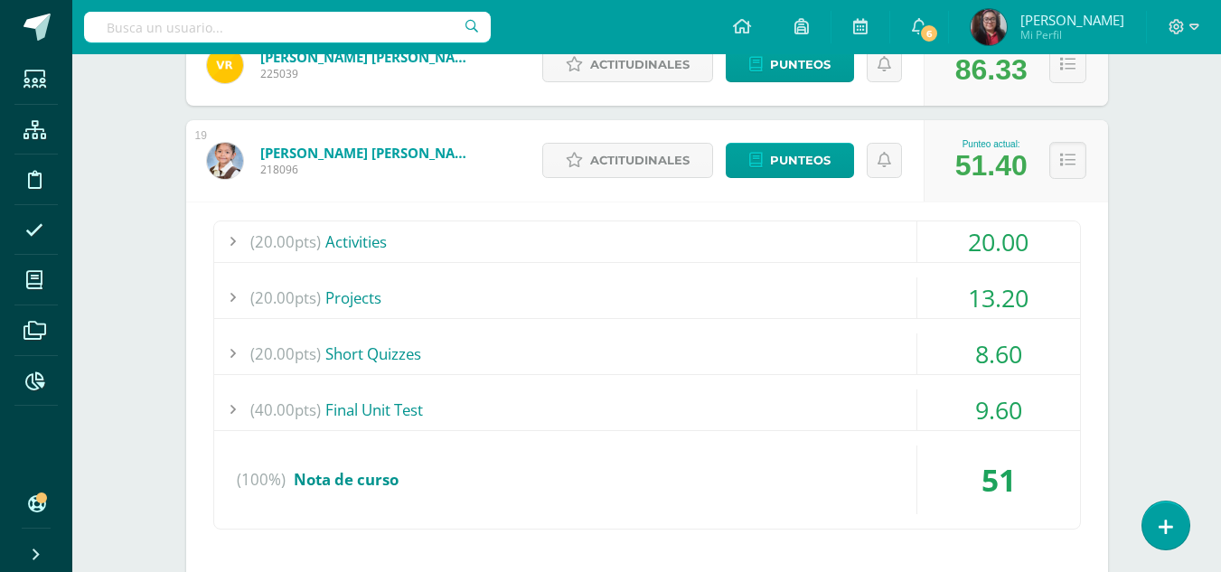
scroll to position [2003, 0]
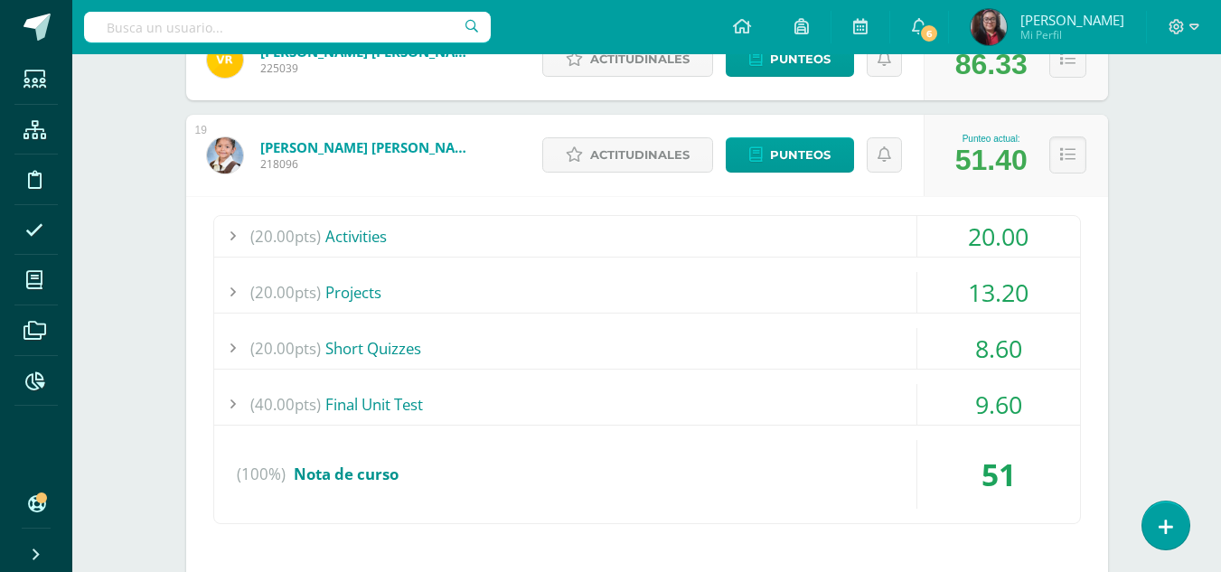
click at [1011, 403] on div "9.60" at bounding box center [998, 404] width 163 height 41
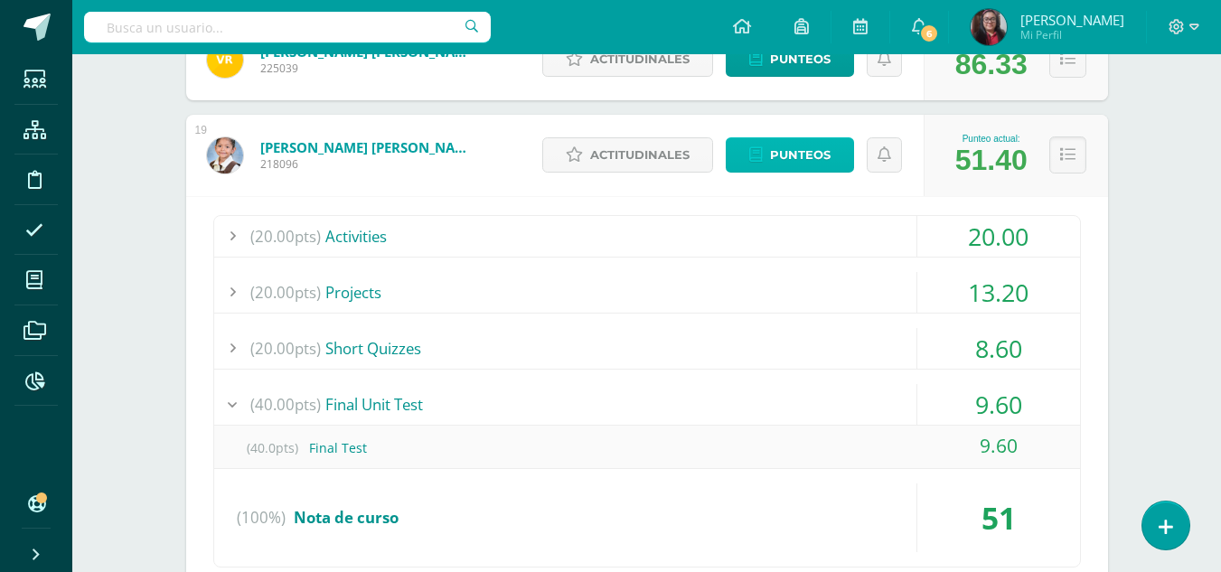
click at [766, 152] on link "Punteos" at bounding box center [790, 154] width 128 height 35
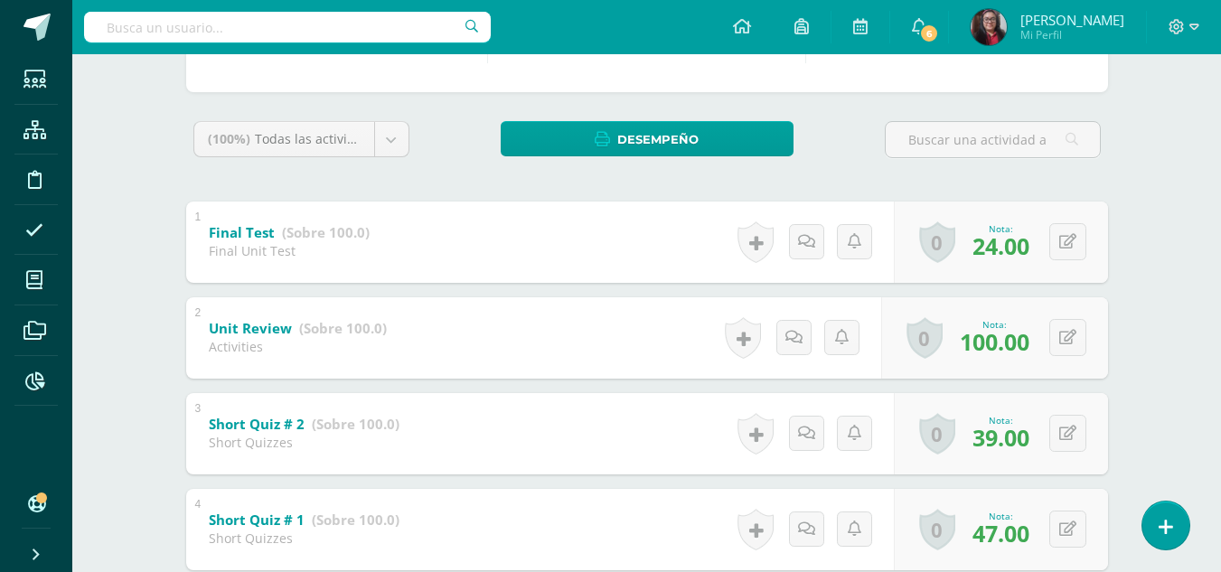
scroll to position [280, 0]
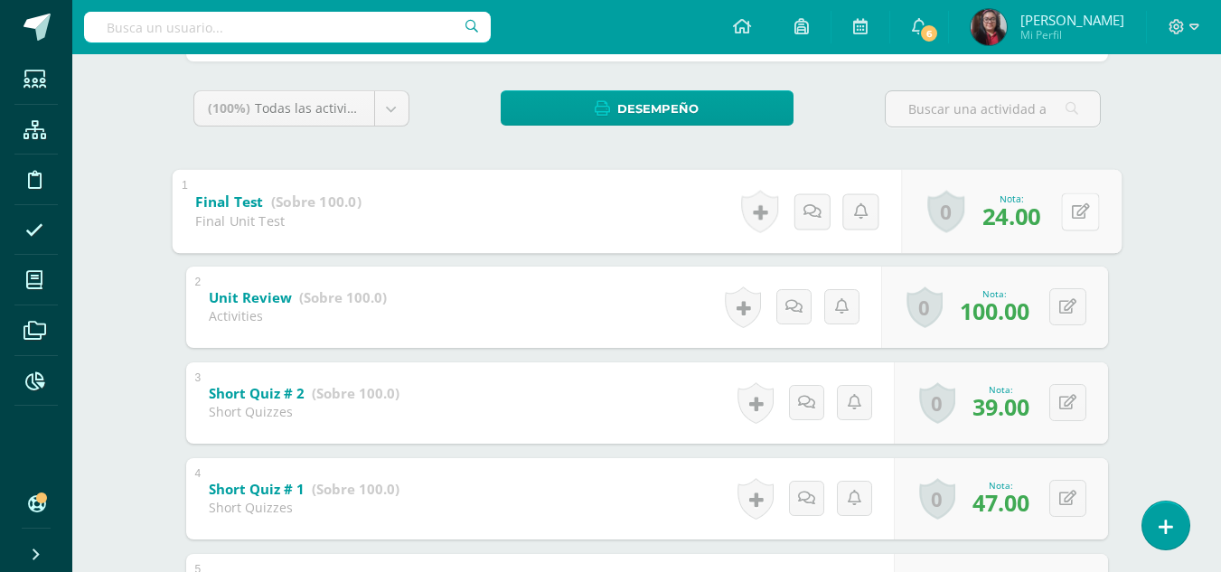
click at [1068, 212] on button at bounding box center [1080, 212] width 38 height 38
type input "28"
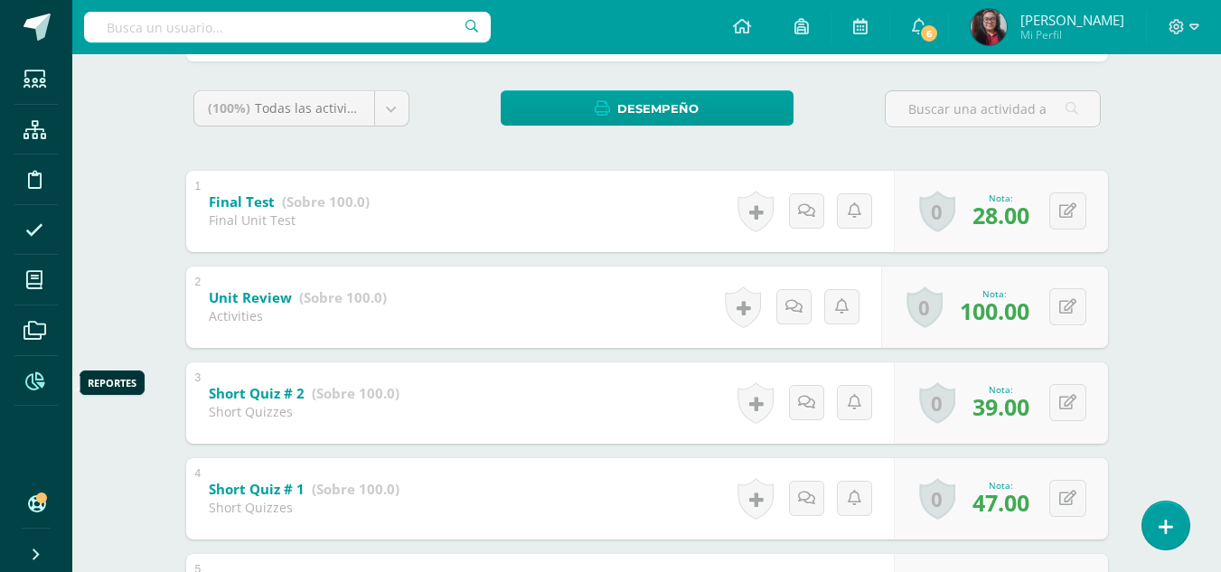
click at [34, 372] on icon at bounding box center [34, 381] width 19 height 18
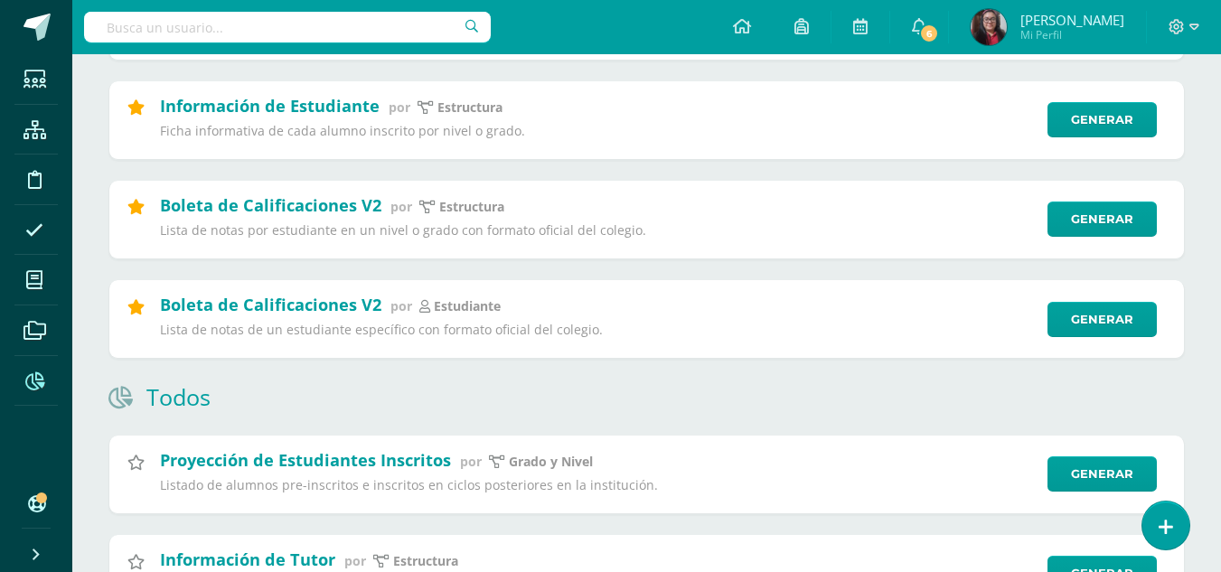
scroll to position [1003, 0]
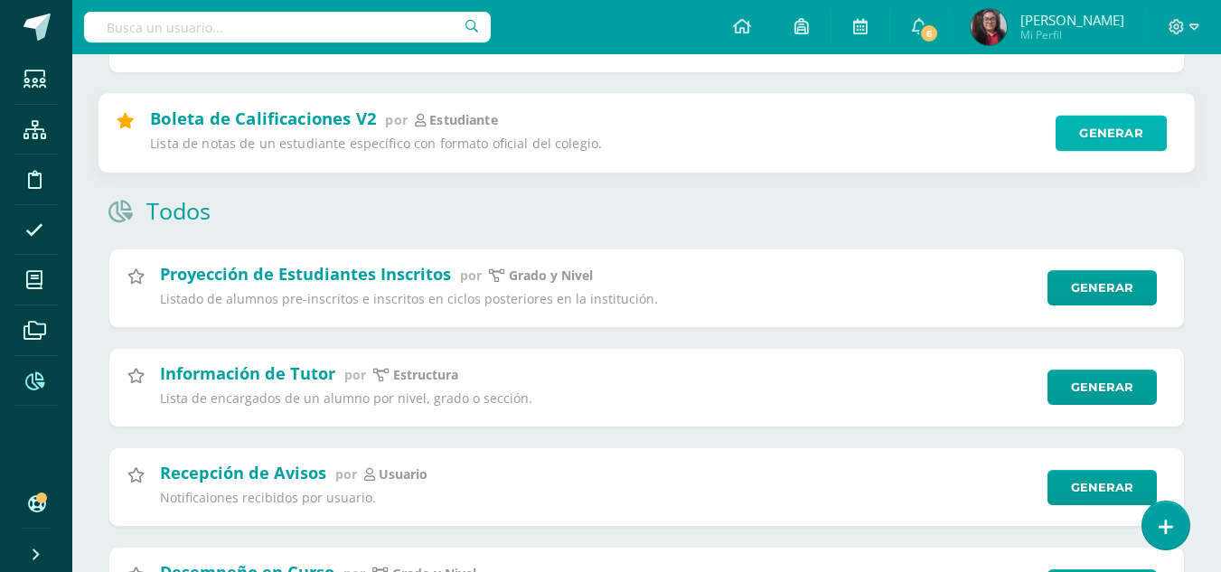
click at [1109, 130] on link "Generar" at bounding box center [1111, 133] width 111 height 36
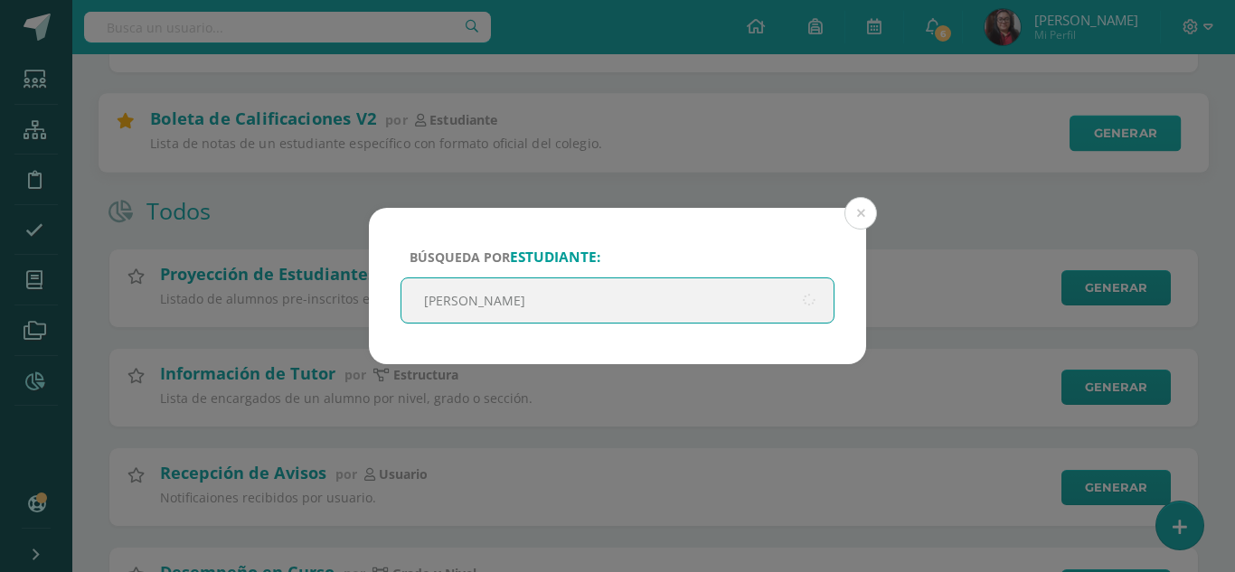
type input "[PERSON_NAME]"
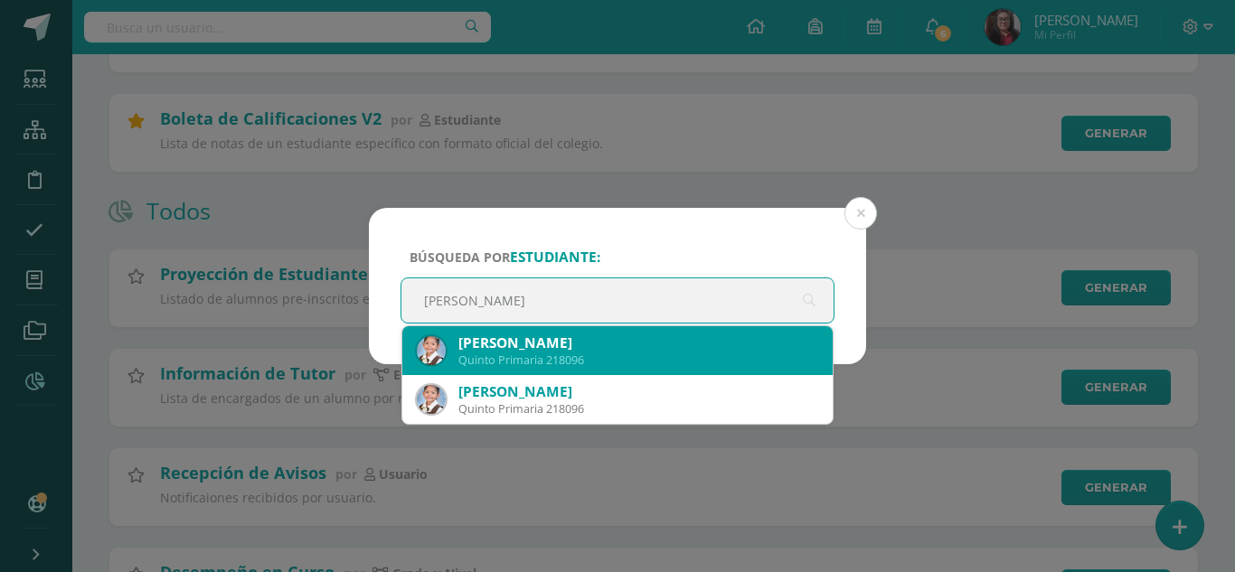
click at [636, 347] on div "[PERSON_NAME]" at bounding box center [638, 343] width 360 height 19
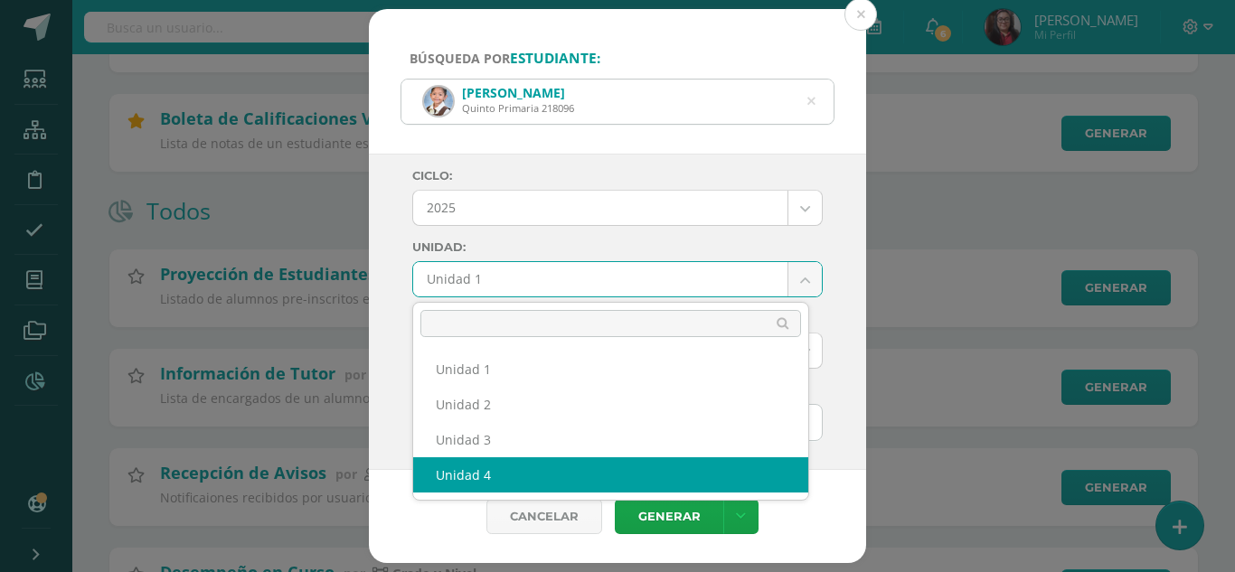
select select "Unidad 4"
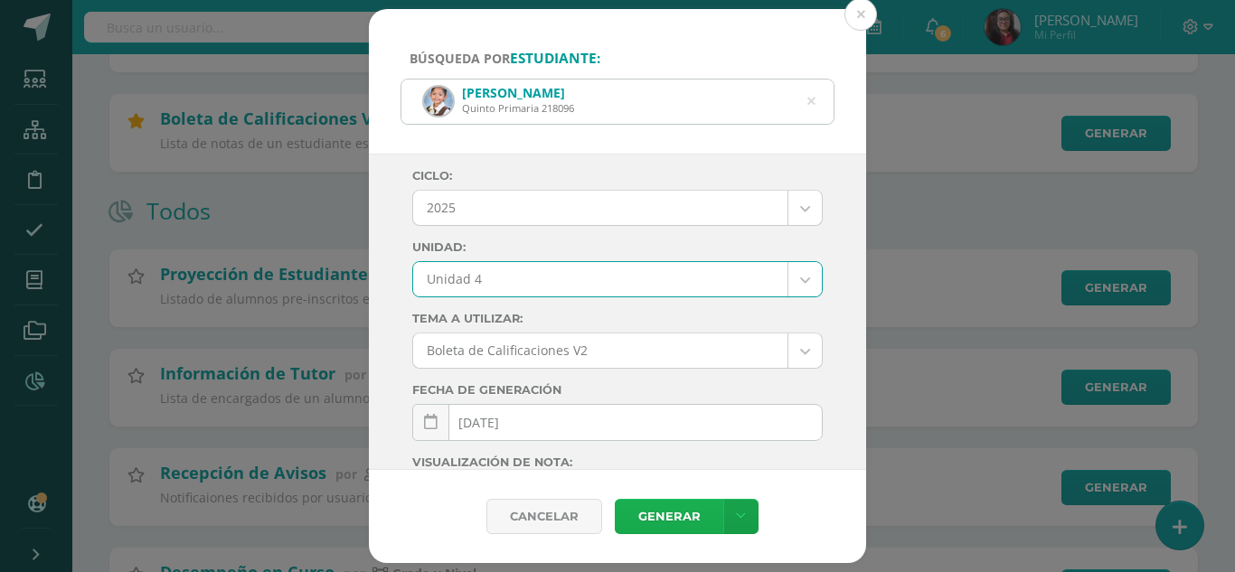
click at [673, 514] on link "Generar" at bounding box center [669, 516] width 108 height 35
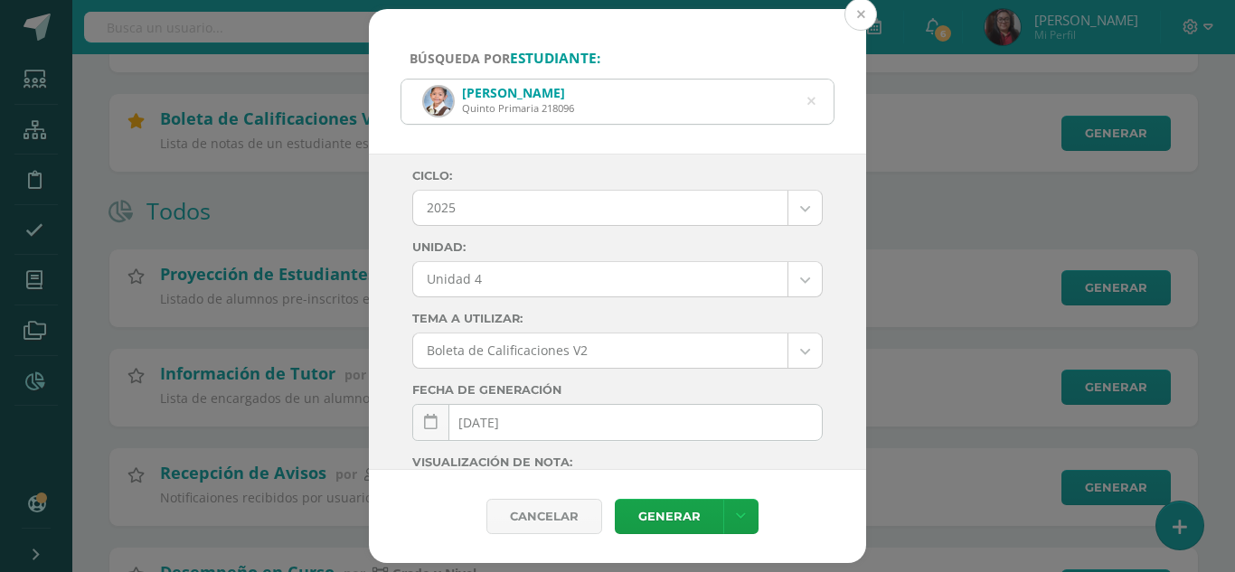
click at [861, 18] on button at bounding box center [860, 14] width 33 height 33
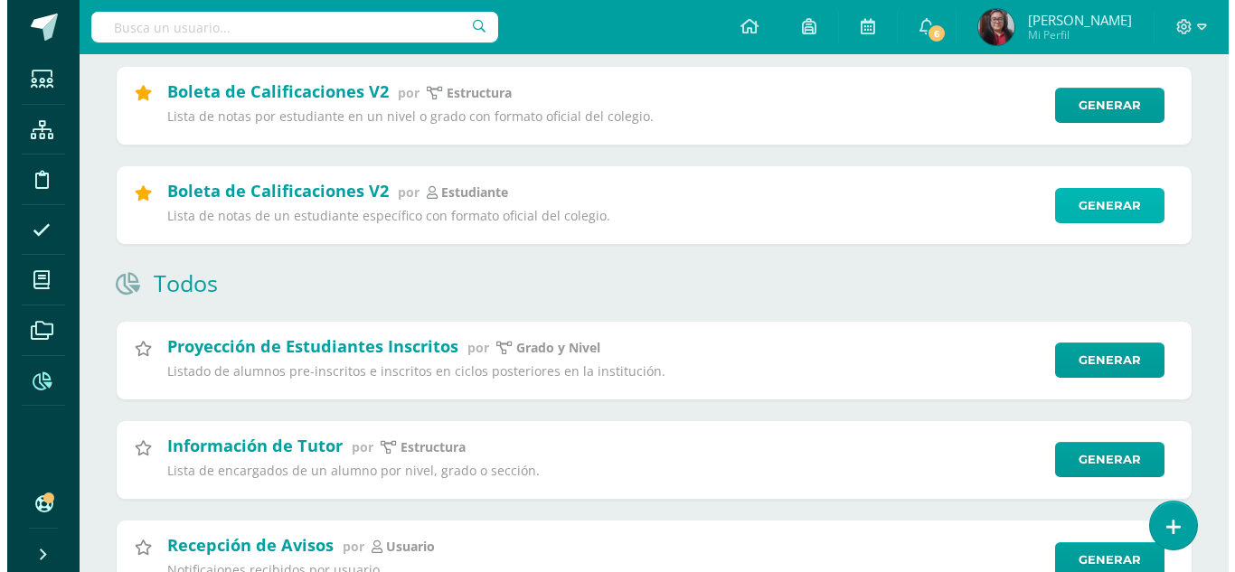
scroll to position [895, 0]
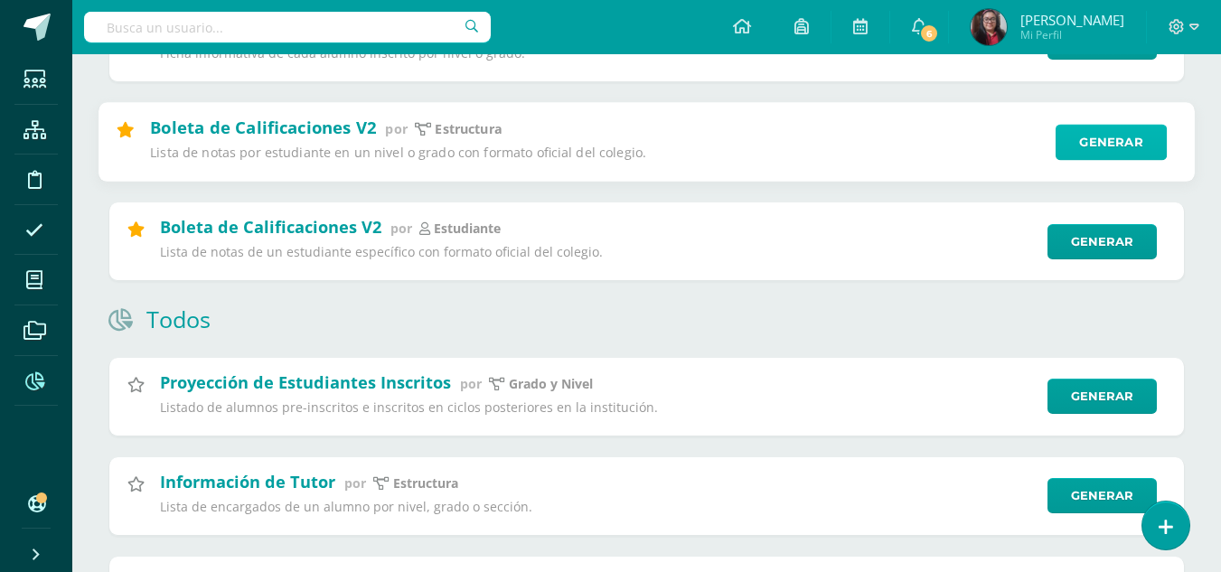
click at [1093, 135] on link "Generar" at bounding box center [1111, 142] width 111 height 36
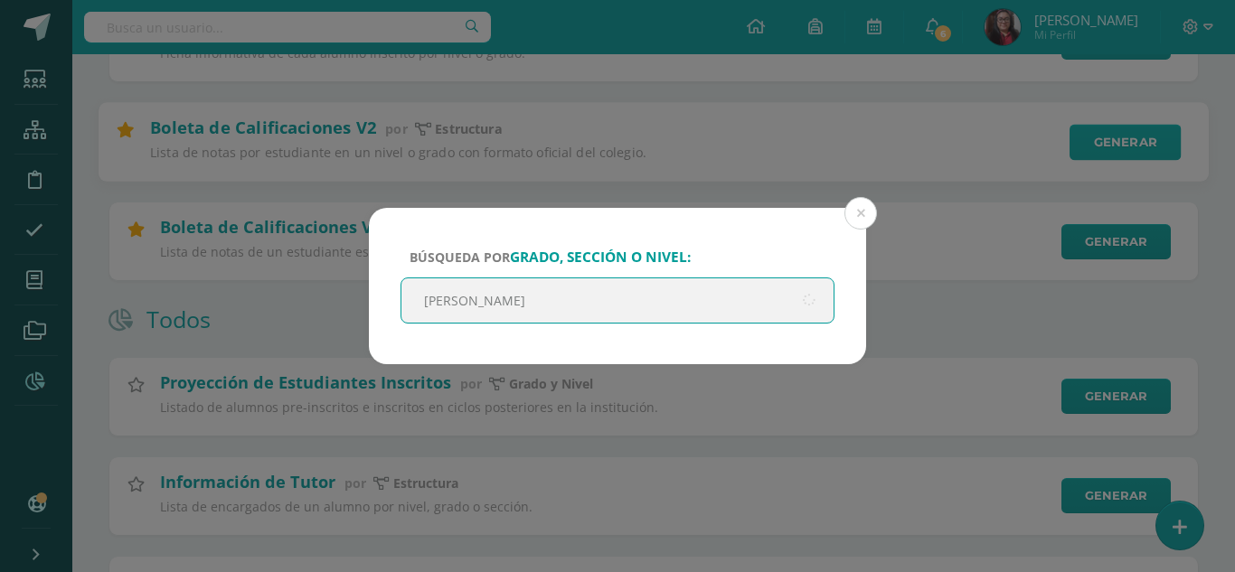
type input "Quinto"
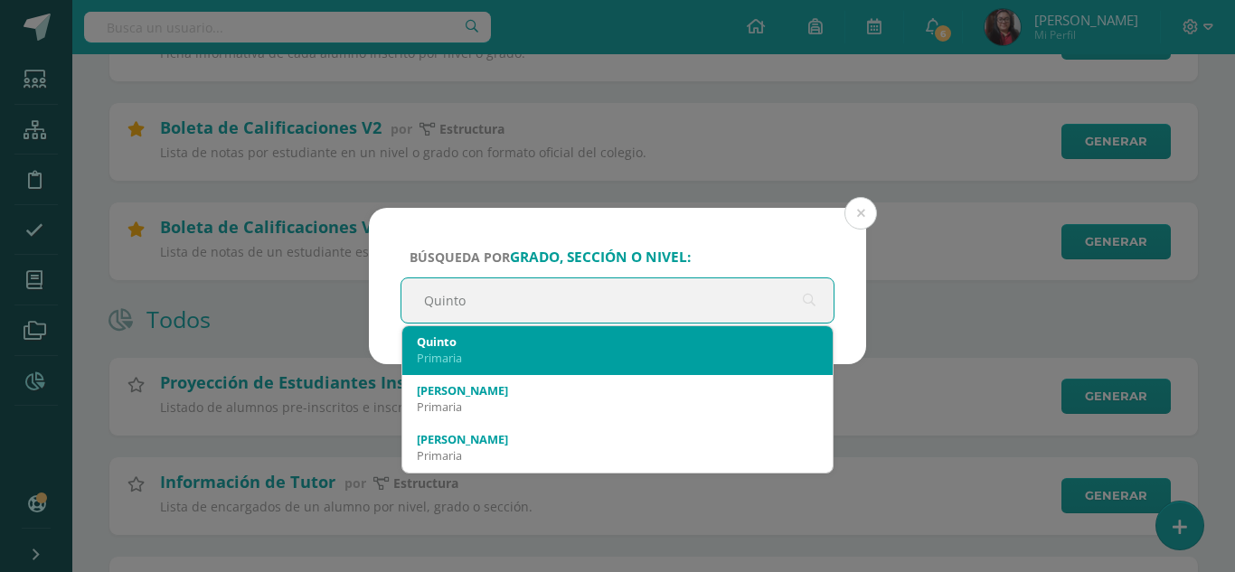
click at [641, 340] on div "Quinto" at bounding box center [617, 342] width 401 height 16
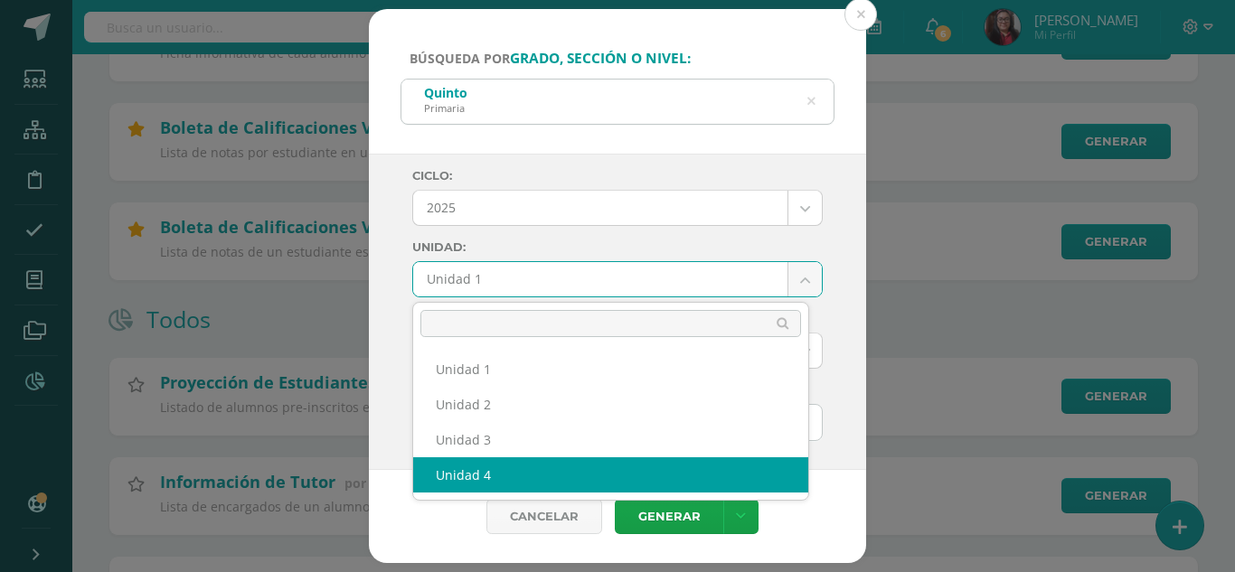
select select "Unidad 4"
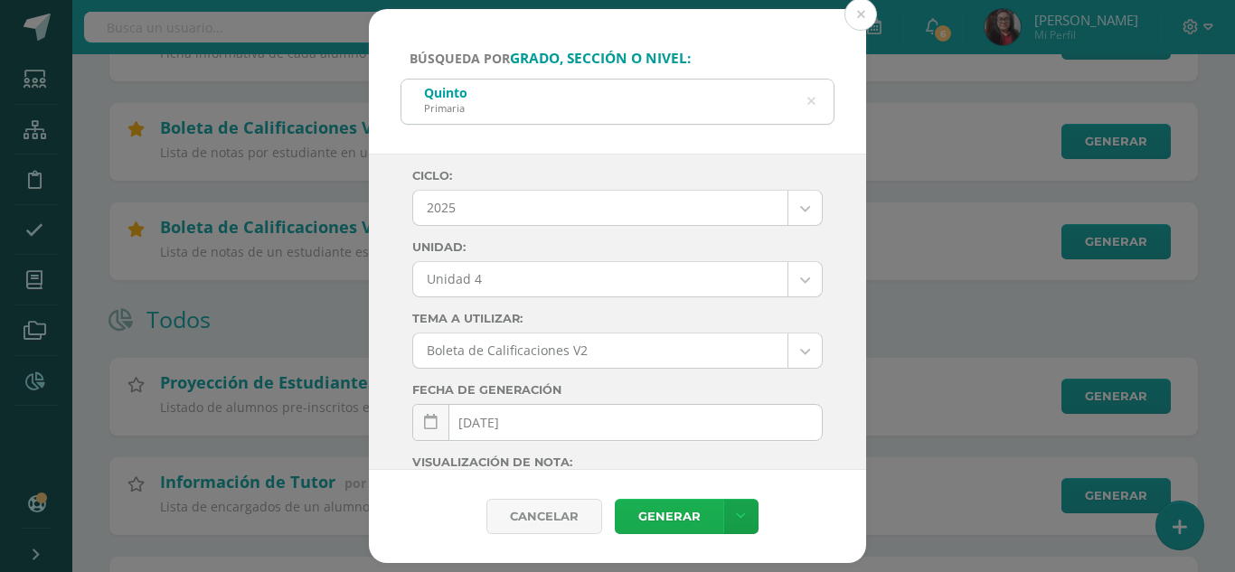
click at [660, 522] on link "Generar" at bounding box center [669, 516] width 108 height 35
click at [813, 98] on icon at bounding box center [811, 102] width 46 height 8
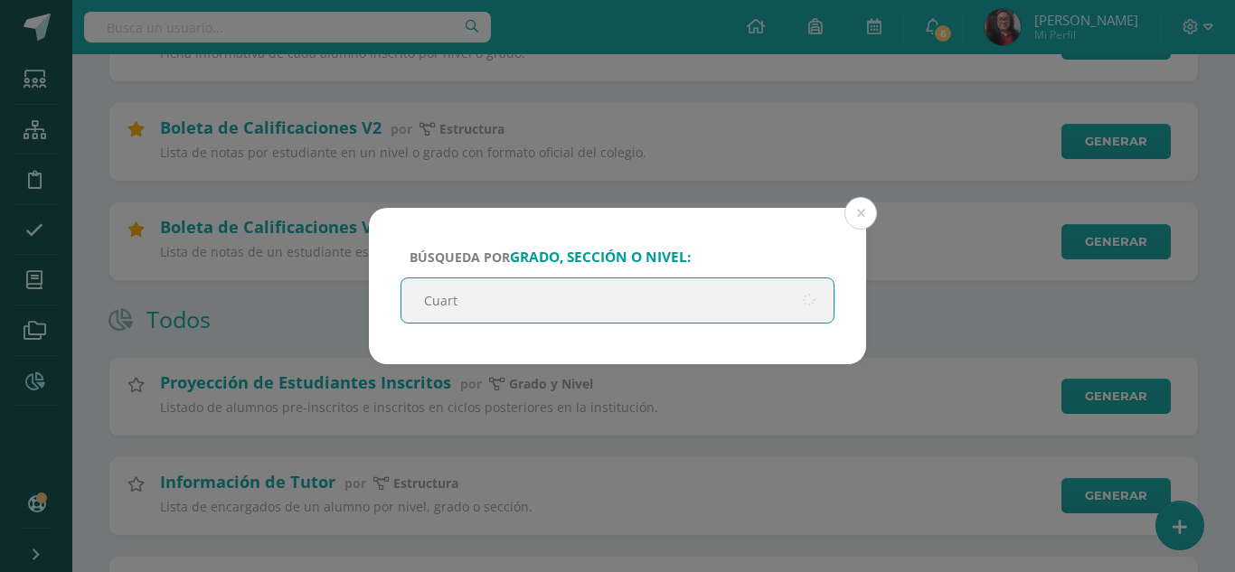
type input "Cuarto"
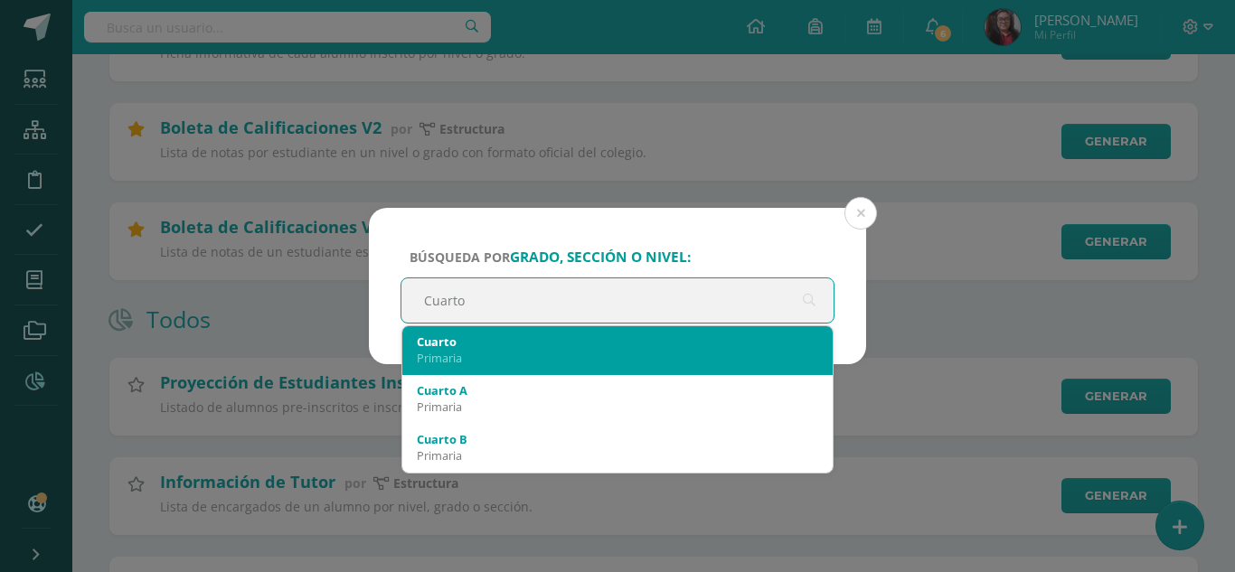
click at [564, 346] on div "Cuarto" at bounding box center [617, 342] width 401 height 16
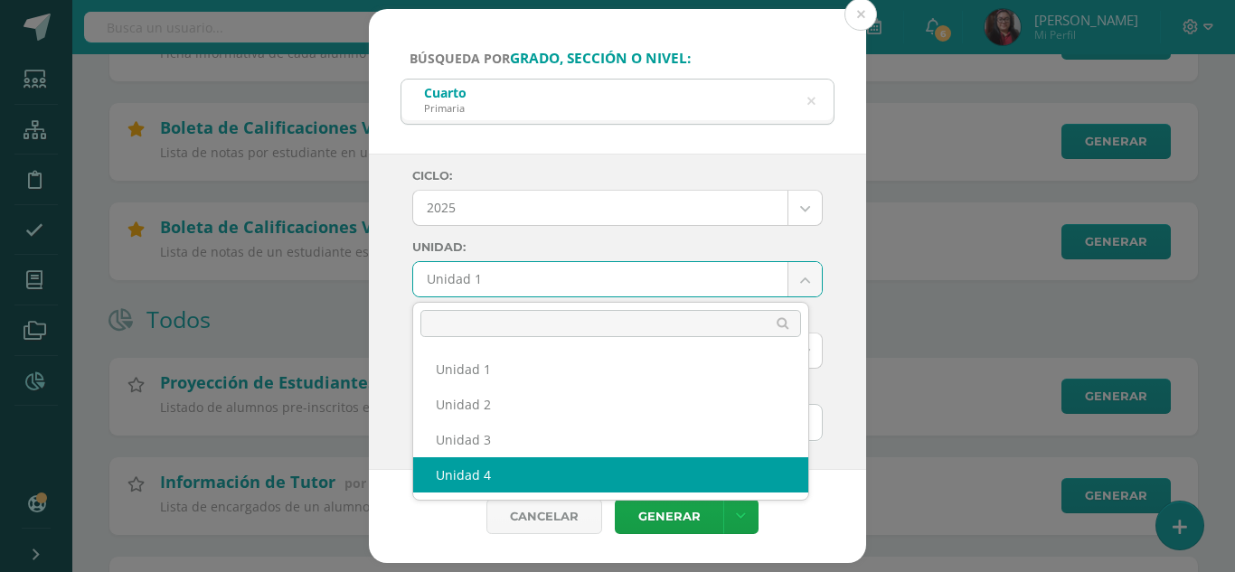
select select "Unidad 4"
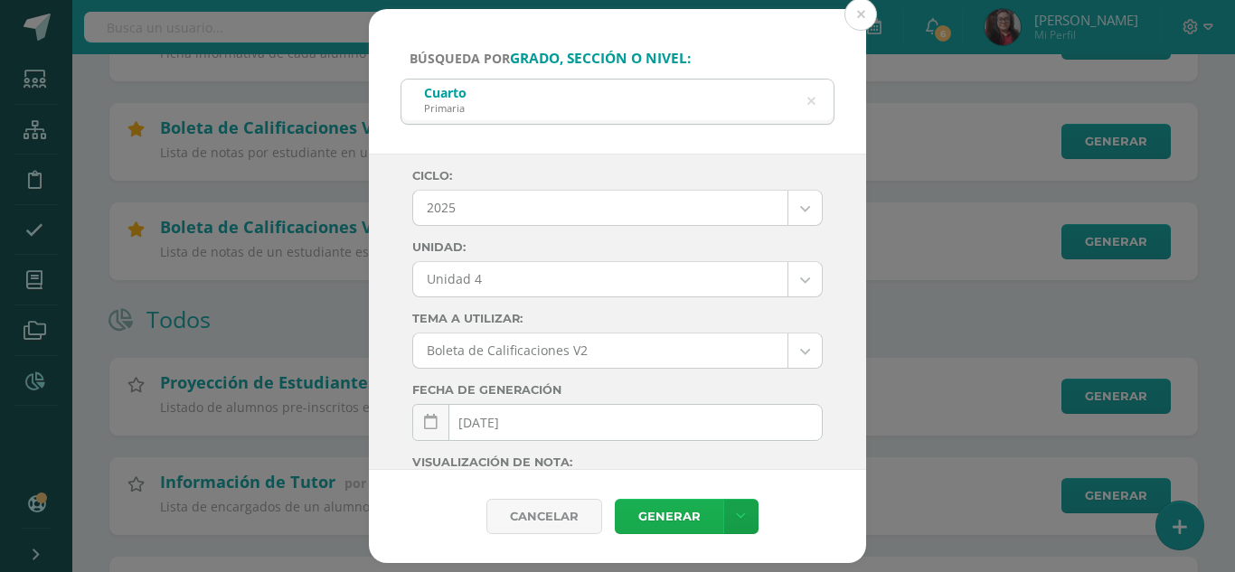
click at [662, 513] on link "Generar" at bounding box center [669, 516] width 108 height 35
click at [811, 103] on icon at bounding box center [811, 101] width 38 height 38
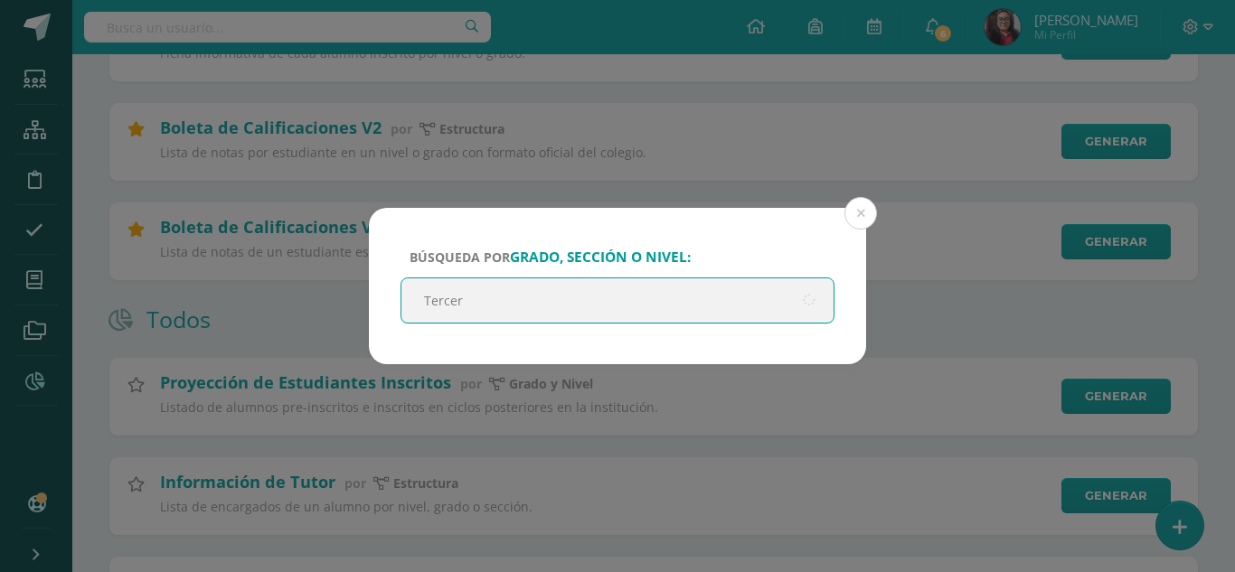
type input "Tercero"
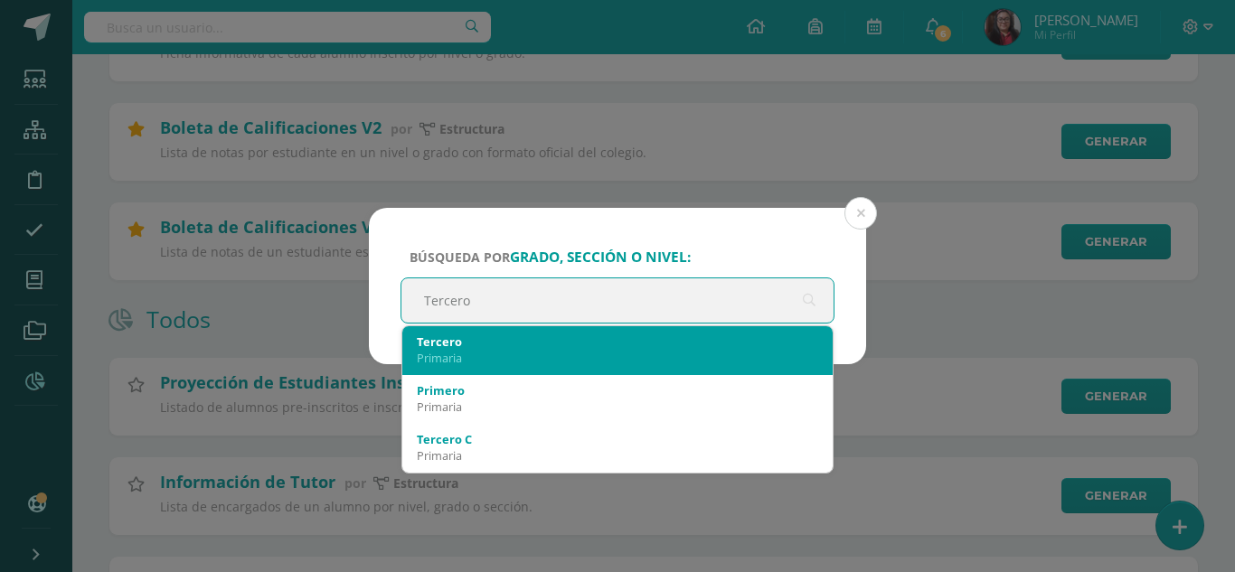
click at [482, 352] on div "Primaria" at bounding box center [617, 358] width 401 height 16
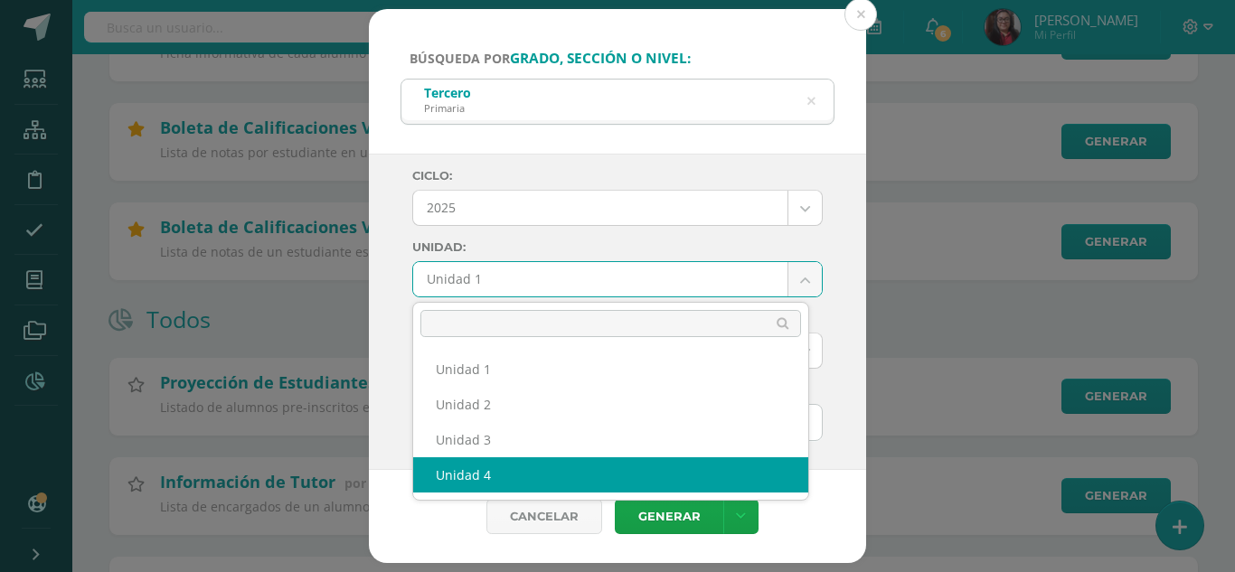
select select "Unidad 4"
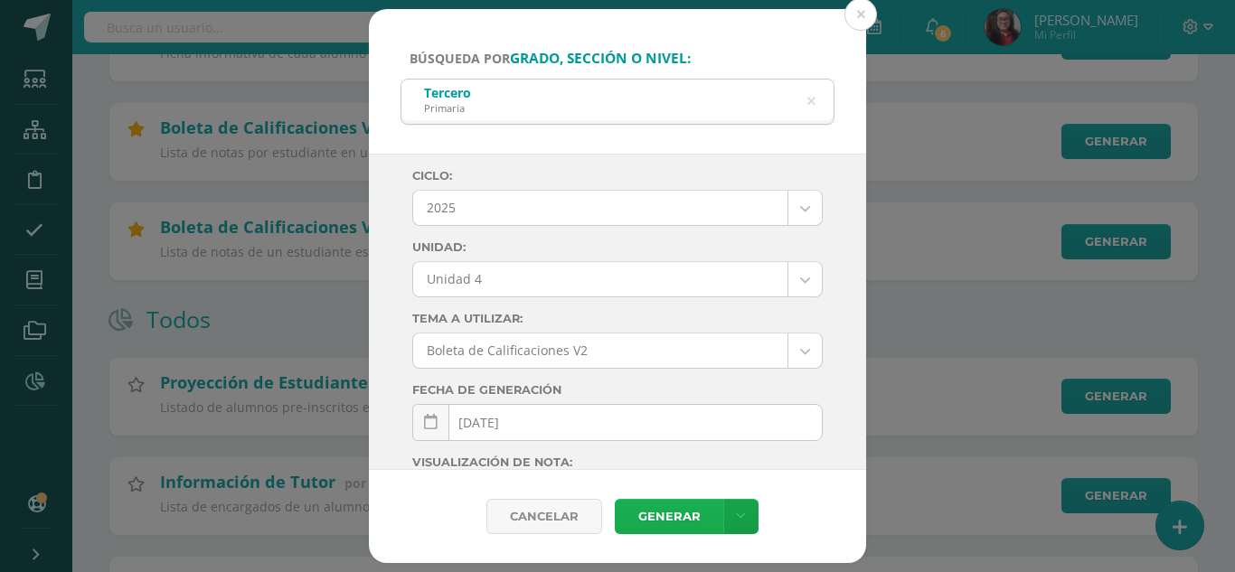
click at [662, 522] on link "Generar" at bounding box center [669, 516] width 108 height 35
click at [808, 98] on icon at bounding box center [811, 101] width 38 height 38
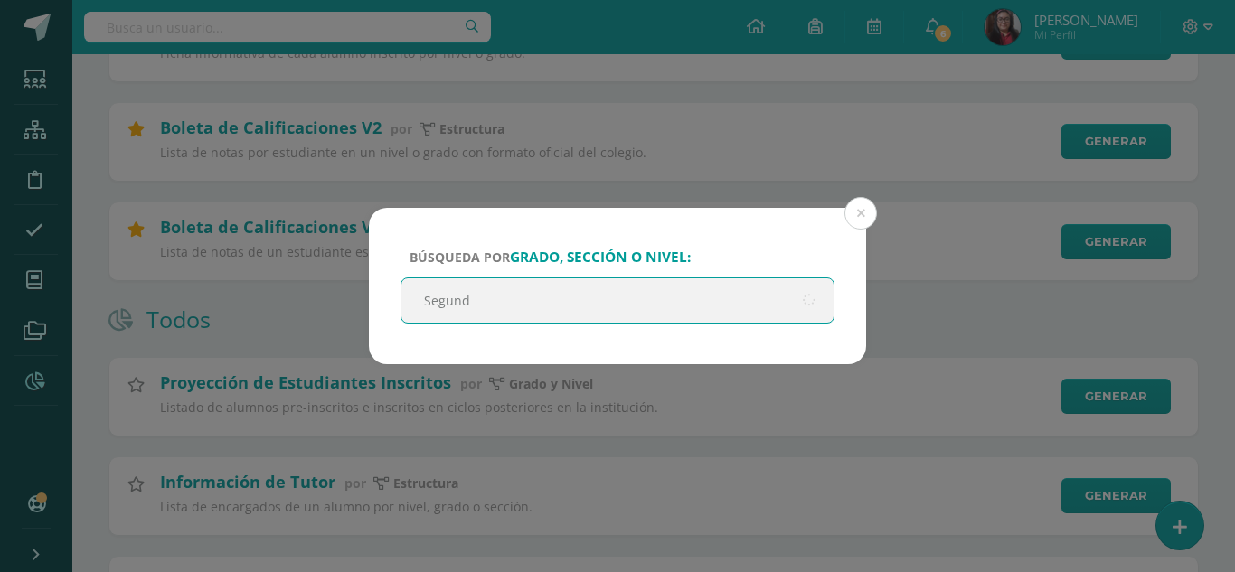
type input "Segundo"
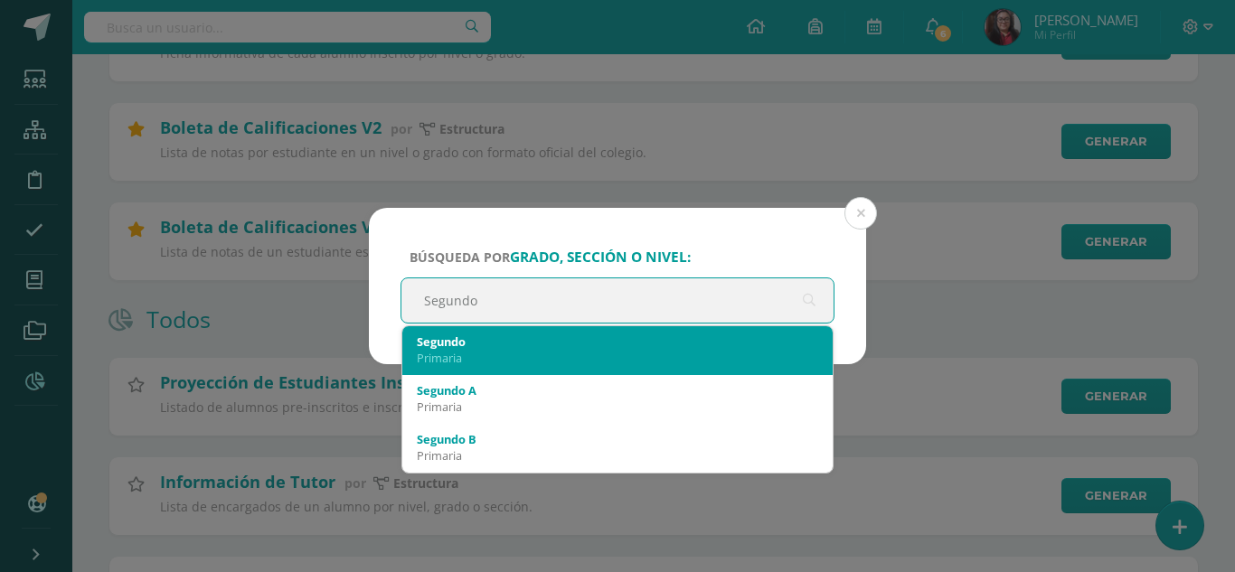
click at [503, 349] on div "Segundo" at bounding box center [617, 342] width 401 height 16
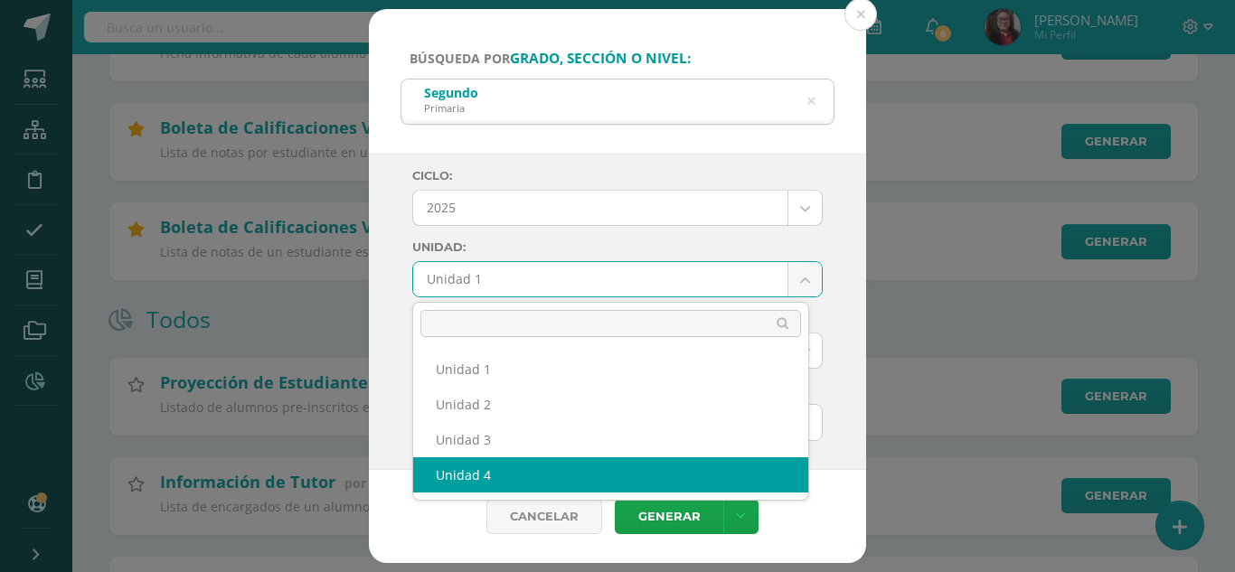
select select "Unidad 4"
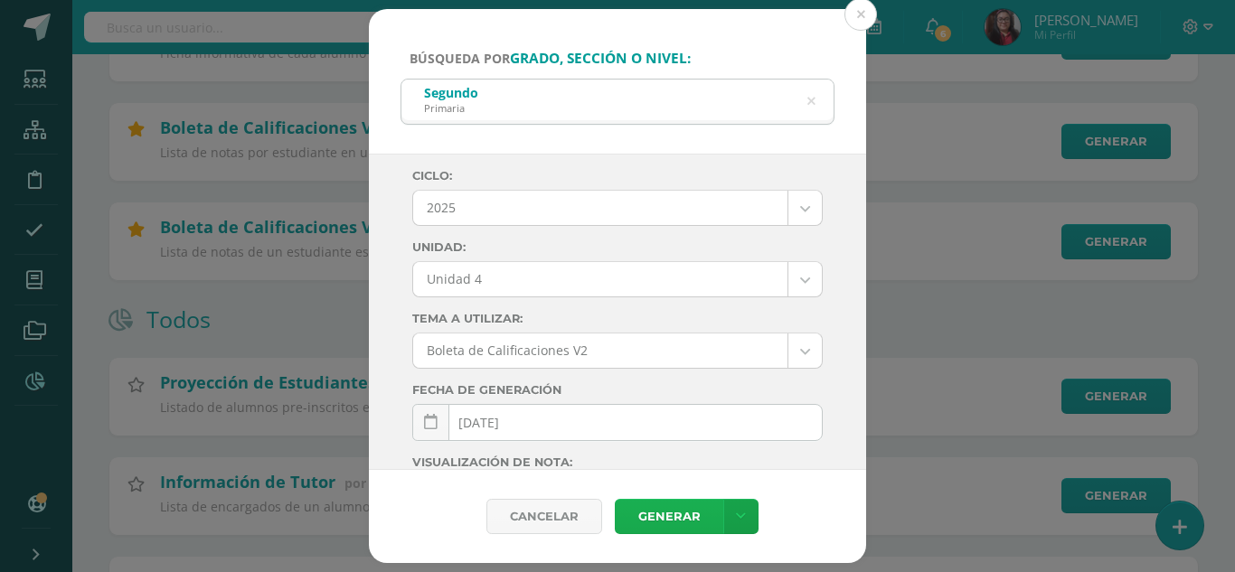
click at [658, 520] on link "Generar" at bounding box center [669, 516] width 108 height 35
click at [809, 109] on icon at bounding box center [811, 101] width 38 height 38
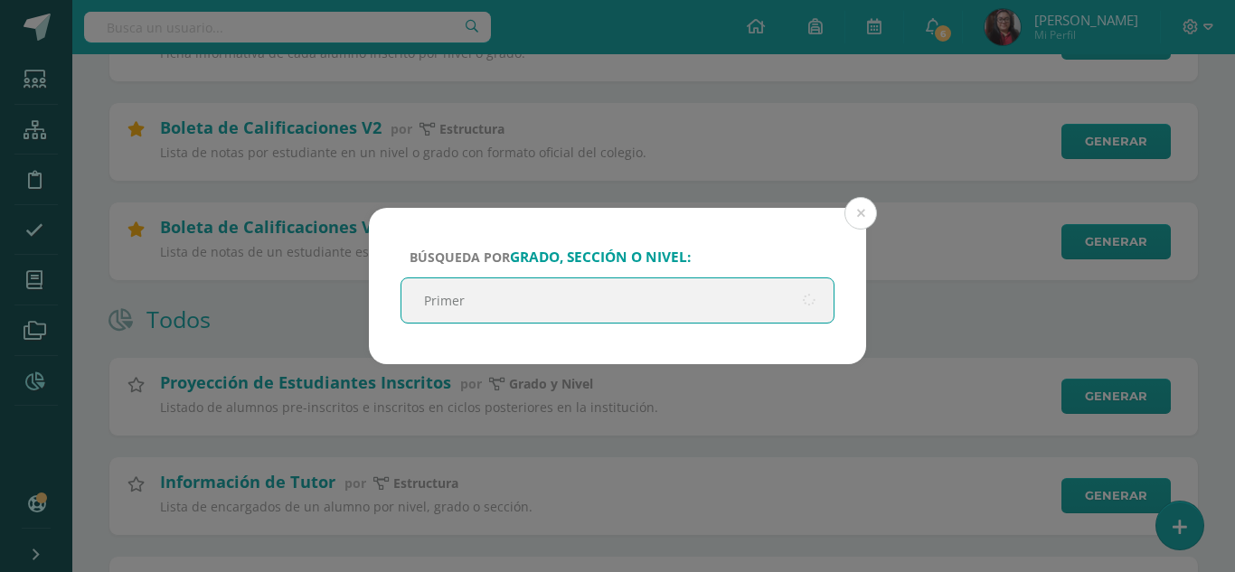
type input "Primero"
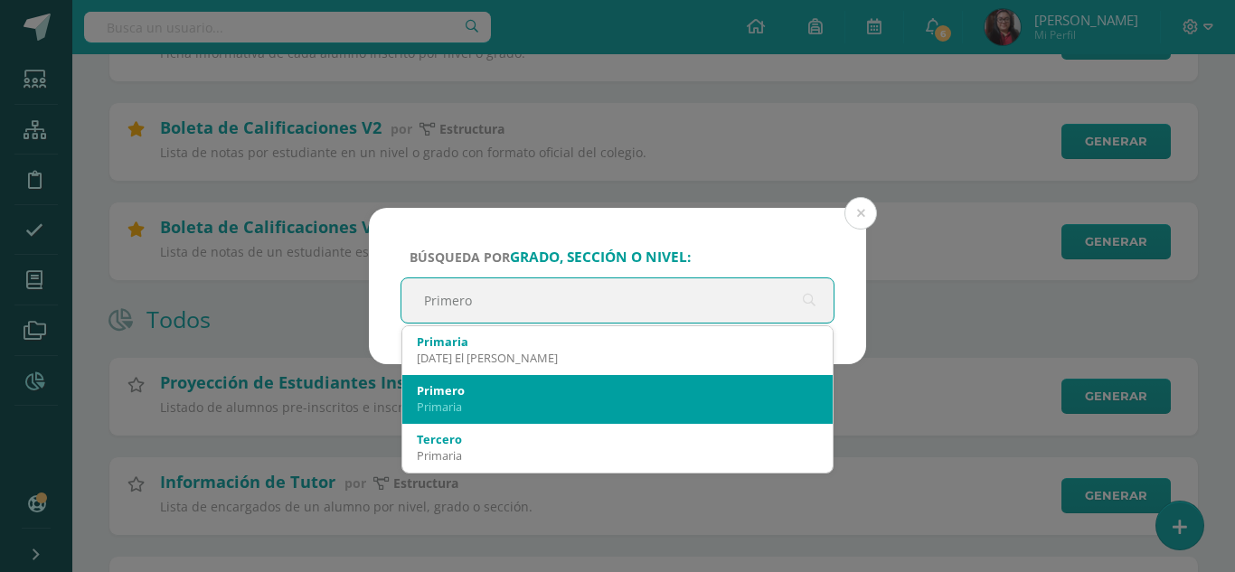
click at [556, 400] on div "Primaria" at bounding box center [617, 407] width 401 height 16
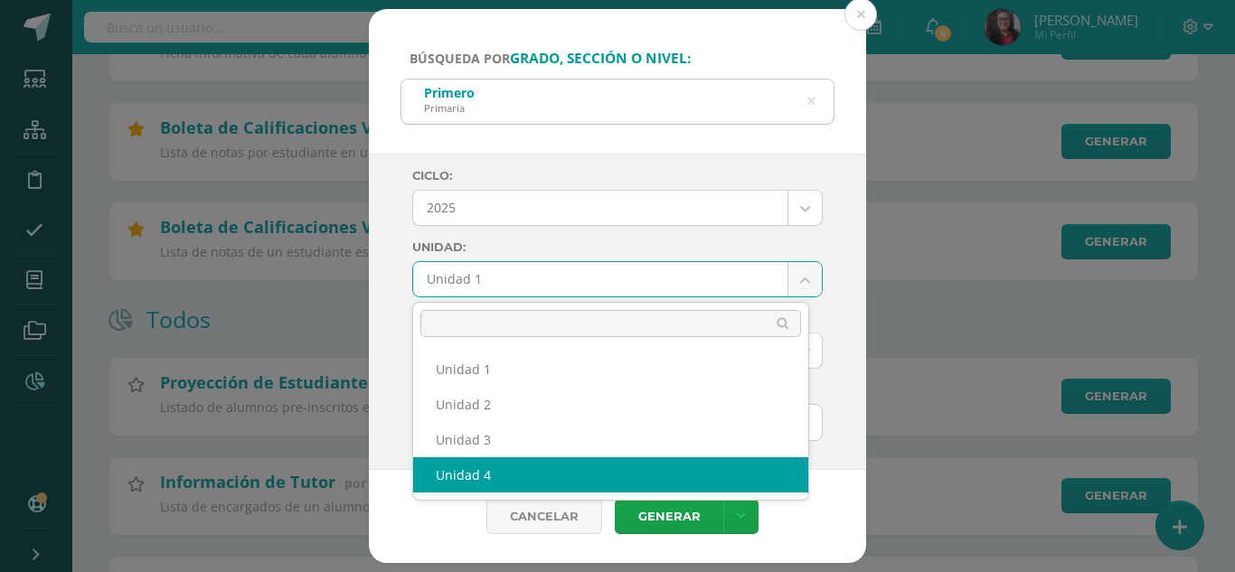
select select "Unidad 4"
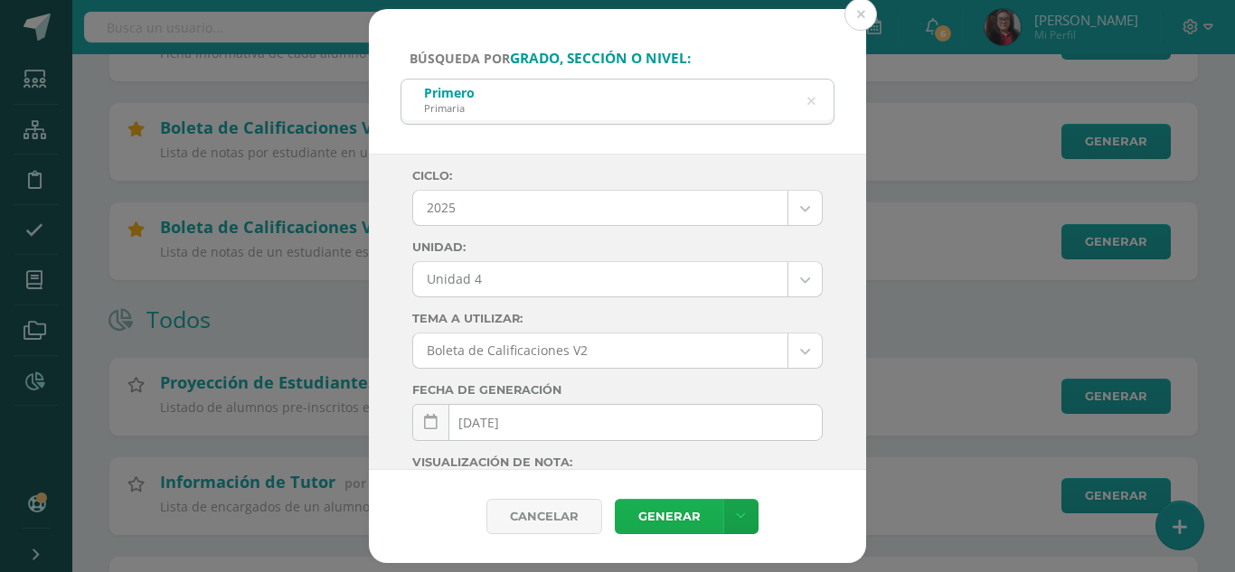
click at [657, 512] on link "Generar" at bounding box center [669, 516] width 108 height 35
